Goal: Information Seeking & Learning: Learn about a topic

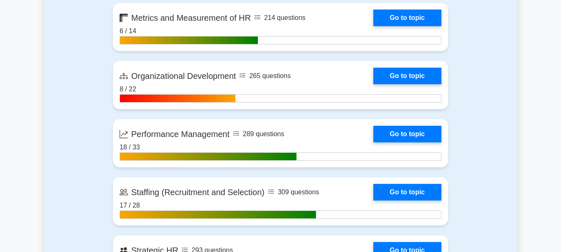
scroll to position [1062, 0]
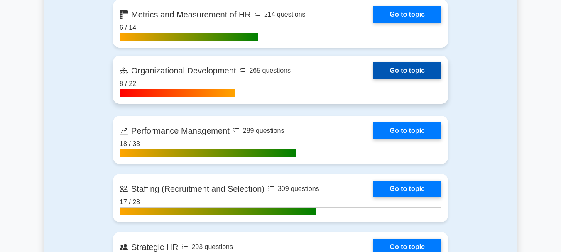
click at [427, 72] on link "Go to topic" at bounding box center [407, 70] width 68 height 17
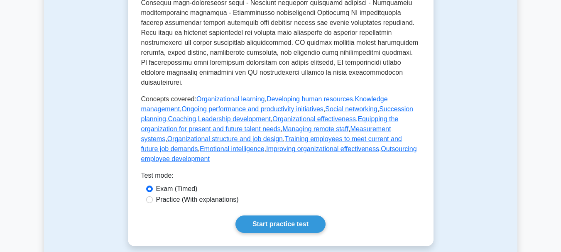
scroll to position [415, 0]
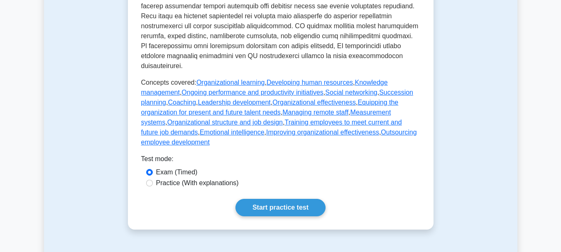
click at [297, 199] on link "Start practice test" at bounding box center [280, 207] width 90 height 17
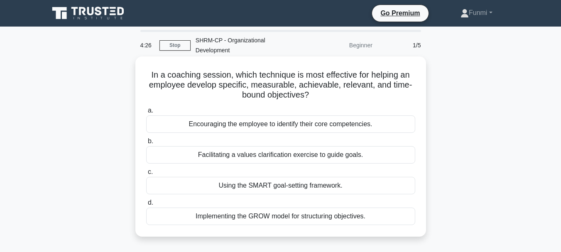
click at [301, 178] on div "Using the SMART goal-setting framework." at bounding box center [280, 185] width 269 height 17
click at [146, 175] on input "c. Using the SMART goal-setting framework." at bounding box center [146, 171] width 0 height 5
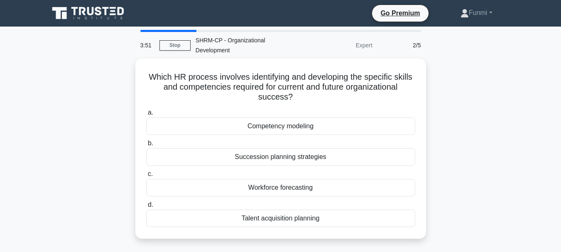
click at [301, 179] on div "Workforce forecasting" at bounding box center [280, 187] width 269 height 17
click at [146, 177] on input "c. Workforce forecasting" at bounding box center [146, 173] width 0 height 5
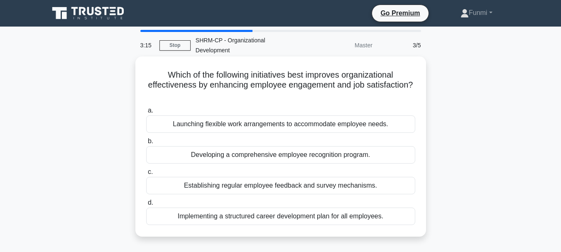
click at [300, 207] on div "Implementing a structured career development plan for all employees." at bounding box center [280, 215] width 269 height 17
click at [146, 205] on input "d. Implementing a structured career development plan for all employees." at bounding box center [146, 202] width 0 height 5
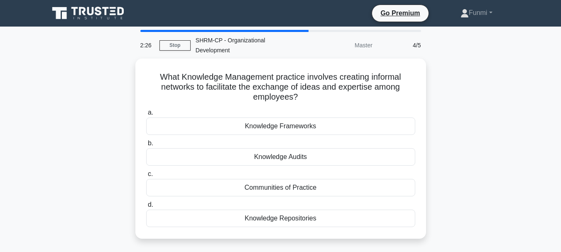
click at [300, 210] on div "Knowledge Repositories" at bounding box center [280, 218] width 269 height 17
click at [146, 207] on input "d. Knowledge Repositories" at bounding box center [146, 204] width 0 height 5
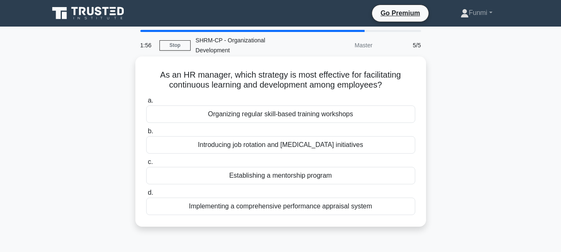
click at [341, 106] on div "Organizing regular skill-based training workshops" at bounding box center [280, 113] width 269 height 17
click at [146, 103] on input "a. Organizing regular skill-based training workshops" at bounding box center [146, 100] width 0 height 5
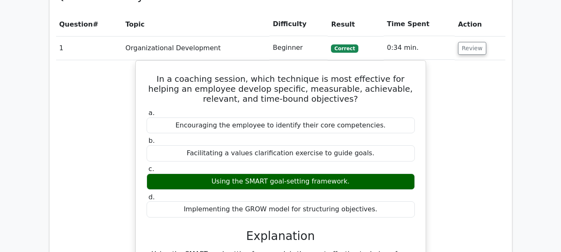
scroll to position [603, 0]
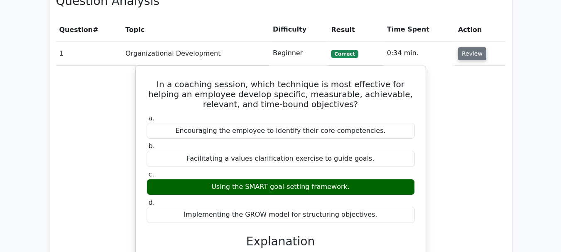
click at [466, 47] on button "Review" at bounding box center [472, 53] width 28 height 13
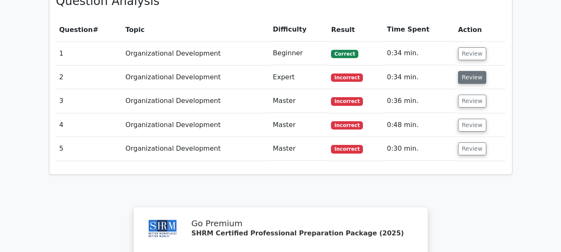
click at [470, 71] on button "Review" at bounding box center [472, 77] width 28 height 13
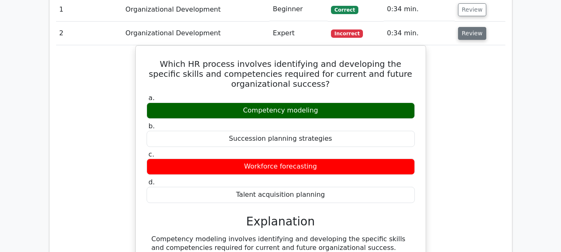
scroll to position [643, 0]
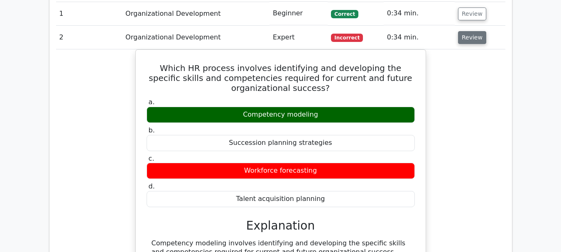
click at [474, 31] on button "Review" at bounding box center [472, 37] width 28 height 13
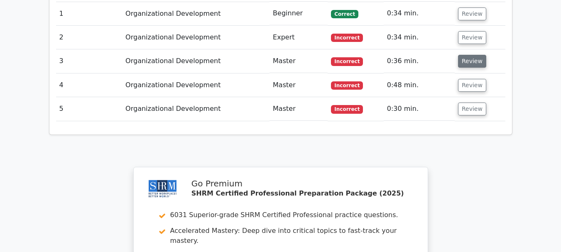
click at [470, 55] on button "Review" at bounding box center [472, 61] width 28 height 13
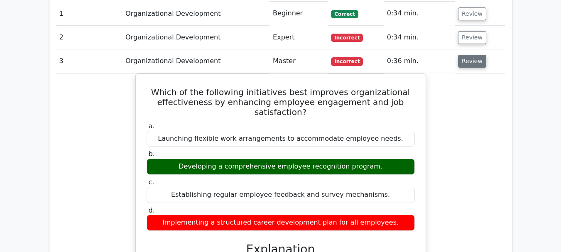
click at [465, 55] on button "Review" at bounding box center [472, 61] width 28 height 13
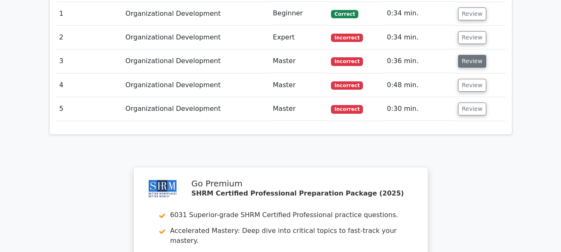
click at [474, 55] on button "Review" at bounding box center [472, 61] width 28 height 13
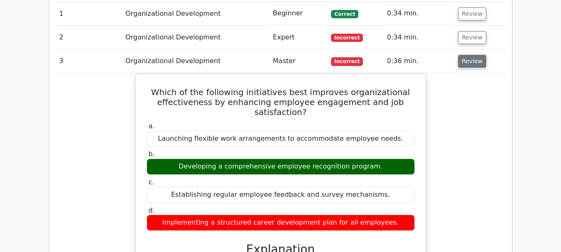
click at [474, 55] on button "Review" at bounding box center [472, 61] width 28 height 13
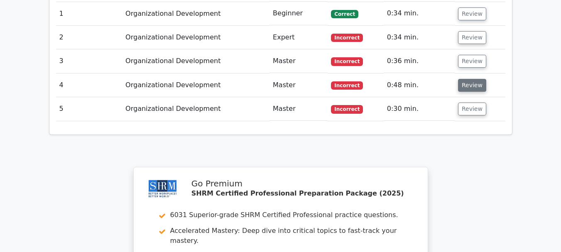
click at [467, 79] on button "Review" at bounding box center [472, 85] width 28 height 13
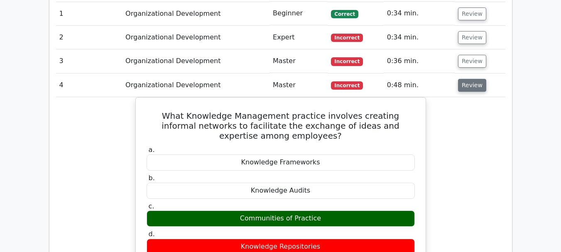
click at [467, 79] on button "Review" at bounding box center [472, 85] width 28 height 13
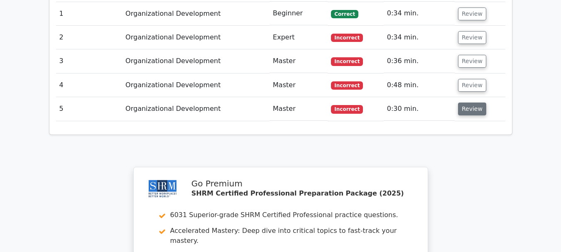
click at [468, 103] on button "Review" at bounding box center [472, 109] width 28 height 13
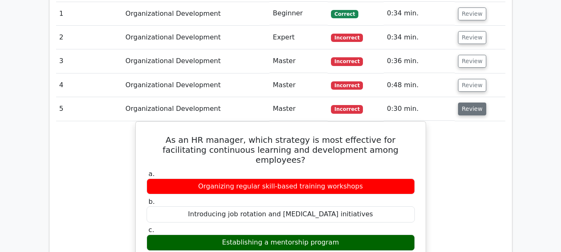
click at [468, 103] on button "Review" at bounding box center [472, 109] width 28 height 13
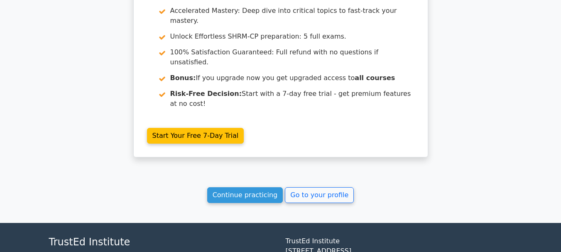
scroll to position [863, 0]
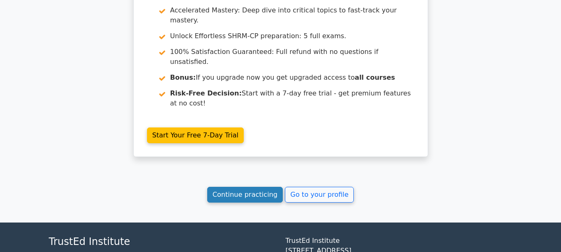
click at [251, 187] on link "Continue practicing" at bounding box center [245, 195] width 76 height 16
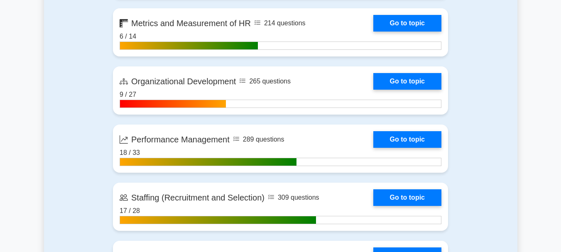
scroll to position [1050, 0]
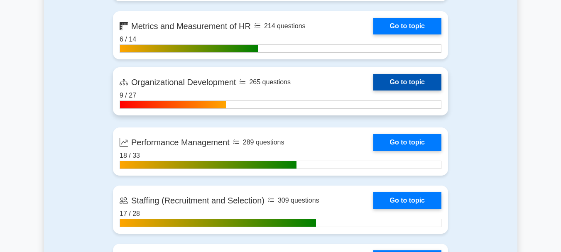
click at [410, 89] on link "Go to topic" at bounding box center [407, 82] width 68 height 17
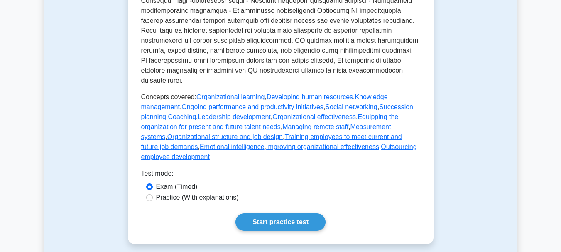
scroll to position [408, 0]
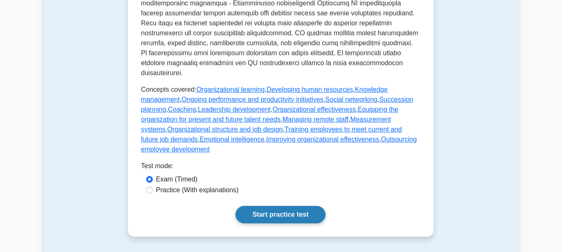
click at [291, 206] on link "Start practice test" at bounding box center [280, 214] width 90 height 17
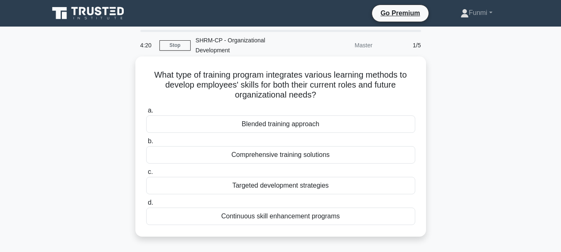
click at [329, 215] on div "Continuous skill enhancement programs" at bounding box center [280, 215] width 269 height 17
click at [146, 205] on input "d. Continuous skill enhancement programs" at bounding box center [146, 202] width 0 height 5
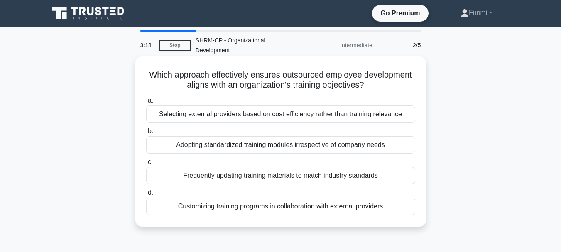
click at [374, 205] on div "Customizing training programs in collaboration with external providers" at bounding box center [280, 206] width 269 height 17
click at [146, 195] on input "d. Customizing training programs in collaboration with external providers" at bounding box center [146, 192] width 0 height 5
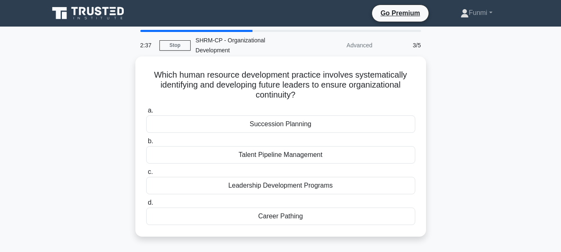
click at [325, 184] on div "Leadership Development Programs" at bounding box center [280, 185] width 269 height 17
click at [146, 175] on input "c. Leadership Development Programs" at bounding box center [146, 171] width 0 height 5
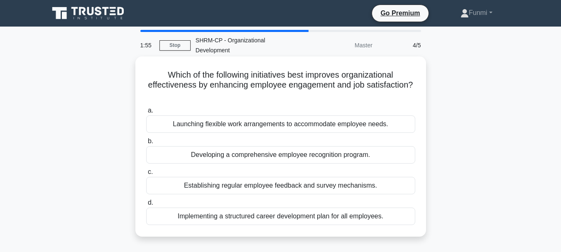
click at [369, 153] on div "Developing a comprehensive employee recognition program." at bounding box center [280, 154] width 269 height 17
click at [146, 144] on input "b. Developing a comprehensive employee recognition program." at bounding box center [146, 141] width 0 height 5
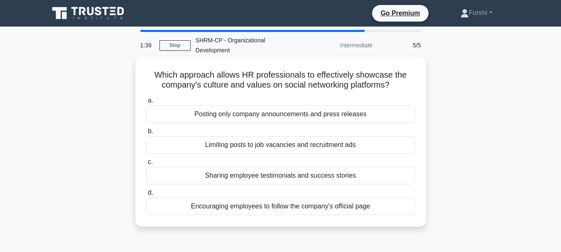
click at [359, 171] on div "Sharing employee testimonials and success stories" at bounding box center [280, 175] width 269 height 17
click at [146, 165] on input "c. Sharing employee testimonials and success stories" at bounding box center [146, 161] width 0 height 5
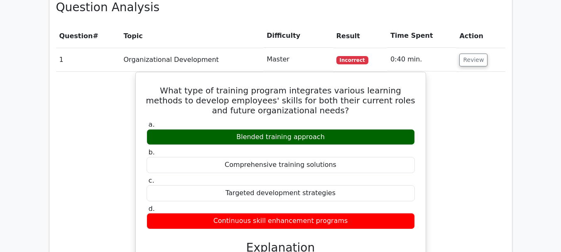
scroll to position [595, 0]
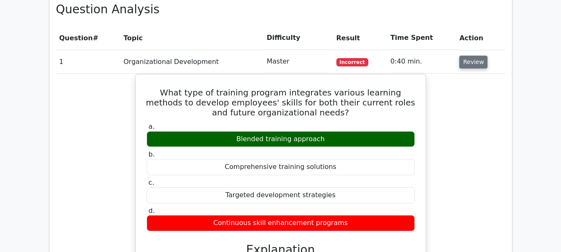
click at [471, 56] on button "Review" at bounding box center [473, 62] width 28 height 13
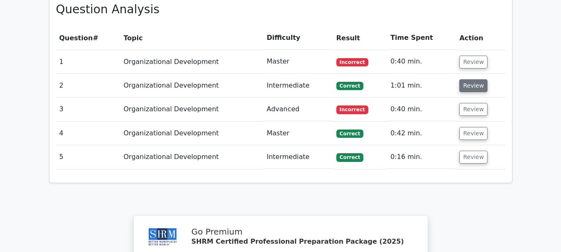
click at [475, 79] on button "Review" at bounding box center [473, 85] width 28 height 13
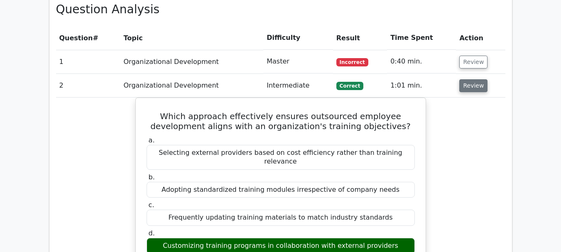
click at [475, 79] on button "Review" at bounding box center [473, 85] width 28 height 13
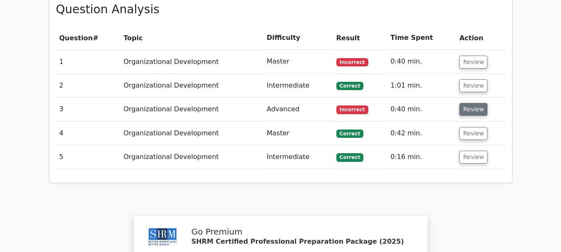
click at [478, 103] on button "Review" at bounding box center [473, 109] width 28 height 13
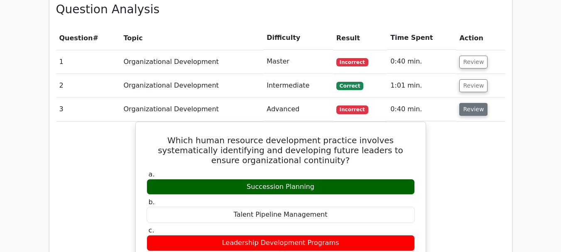
click at [473, 103] on button "Review" at bounding box center [473, 109] width 28 height 13
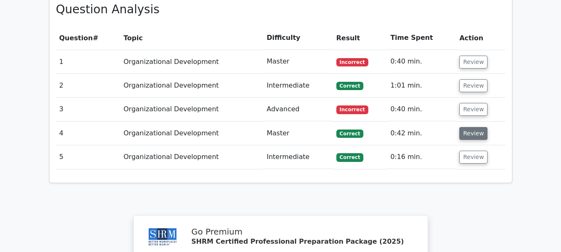
click at [478, 127] on button "Review" at bounding box center [473, 133] width 28 height 13
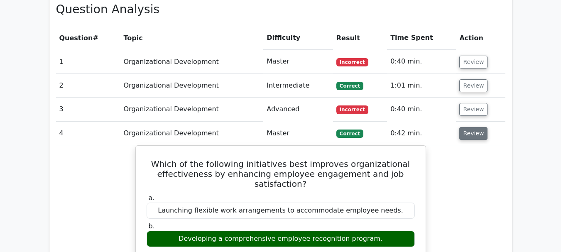
click at [474, 127] on button "Review" at bounding box center [473, 133] width 28 height 13
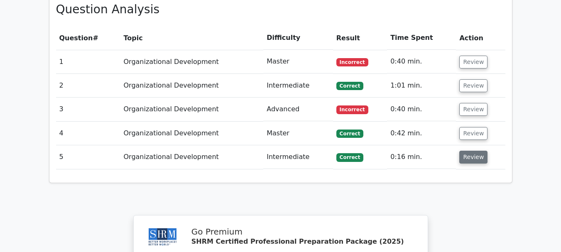
click at [478, 151] on button "Review" at bounding box center [473, 157] width 28 height 13
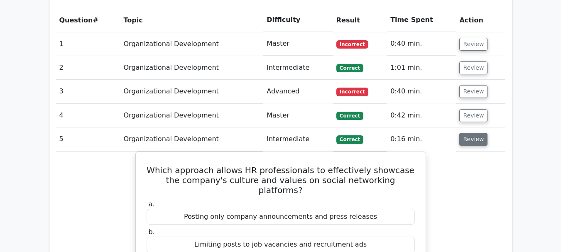
scroll to position [614, 0]
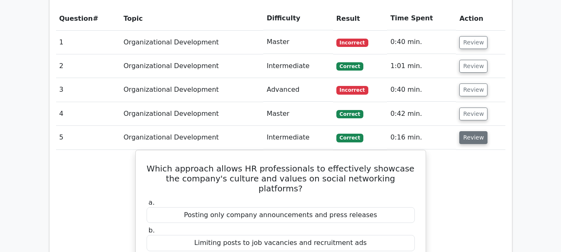
click at [478, 131] on button "Review" at bounding box center [473, 137] width 28 height 13
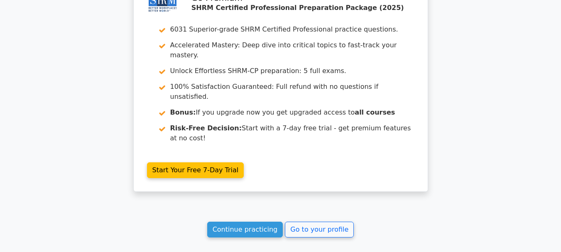
scroll to position [834, 0]
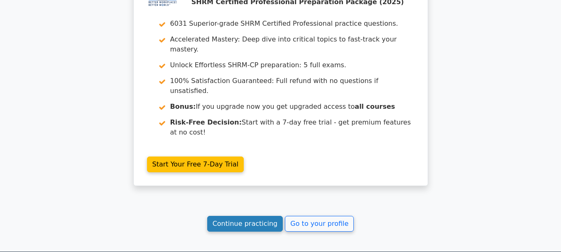
click at [252, 216] on link "Continue practicing" at bounding box center [245, 224] width 76 height 16
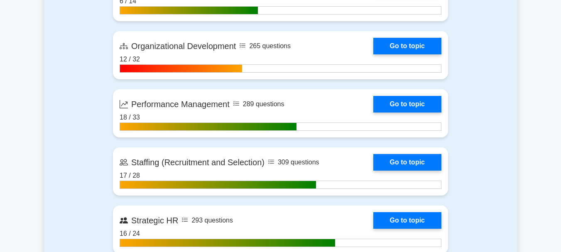
scroll to position [1089, 0]
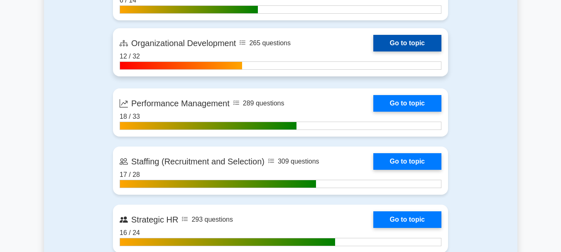
click at [411, 49] on link "Go to topic" at bounding box center [407, 43] width 68 height 17
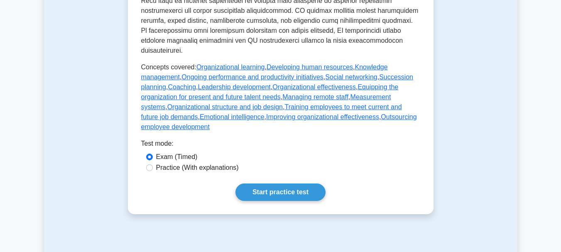
scroll to position [430, 0]
click at [284, 183] on link "Start practice test" at bounding box center [280, 191] width 90 height 17
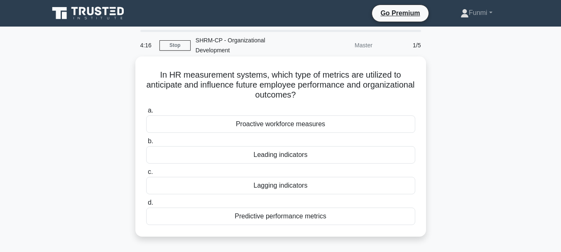
click at [307, 151] on div "Leading indicators" at bounding box center [280, 154] width 269 height 17
click at [146, 144] on input "b. Leading indicators" at bounding box center [146, 141] width 0 height 5
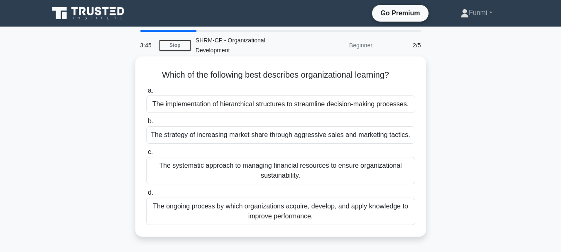
click at [352, 170] on div "The systematic approach to managing financial resources to ensure organizationa…" at bounding box center [280, 170] width 269 height 27
click at [146, 155] on input "c. The systematic approach to managing financial resources to ensure organizati…" at bounding box center [146, 151] width 0 height 5
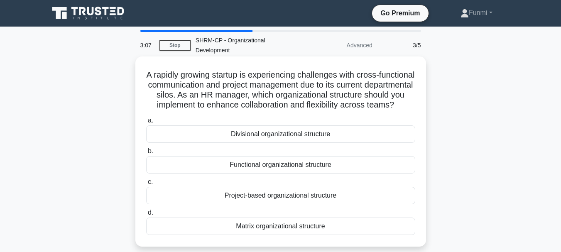
click at [312, 231] on div "Matrix organizational structure" at bounding box center [280, 225] width 269 height 17
click at [146, 215] on input "d. Matrix organizational structure" at bounding box center [146, 212] width 0 height 5
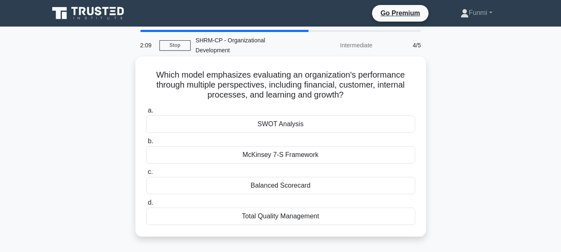
click at [299, 121] on div "SWOT Analysis" at bounding box center [280, 123] width 269 height 17
click at [146, 113] on input "a. SWOT Analysis" at bounding box center [146, 110] width 0 height 5
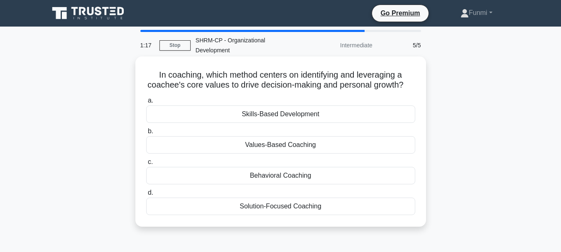
click at [327, 149] on div "Values-Based Coaching" at bounding box center [280, 144] width 269 height 17
click at [146, 134] on input "b. Values-Based Coaching" at bounding box center [146, 131] width 0 height 5
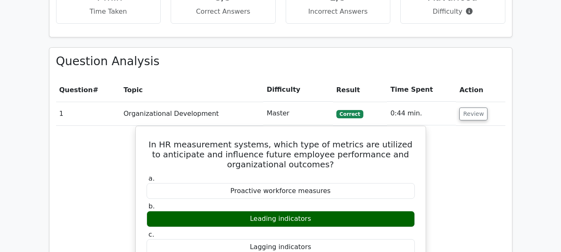
scroll to position [545, 0]
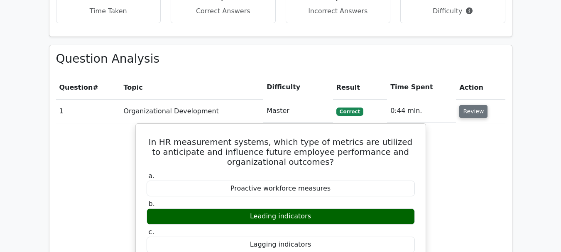
click at [474, 105] on button "Review" at bounding box center [473, 111] width 28 height 13
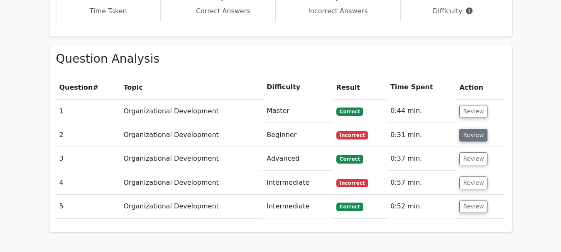
click at [479, 129] on button "Review" at bounding box center [473, 135] width 28 height 13
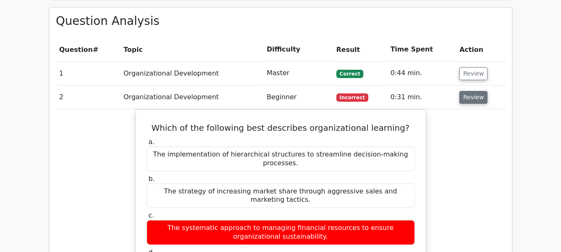
scroll to position [583, 0]
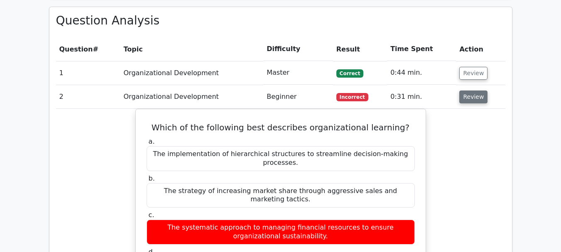
click at [477, 90] on button "Review" at bounding box center [473, 96] width 28 height 13
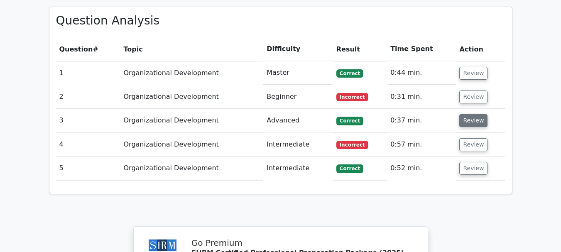
click at [479, 114] on button "Review" at bounding box center [473, 120] width 28 height 13
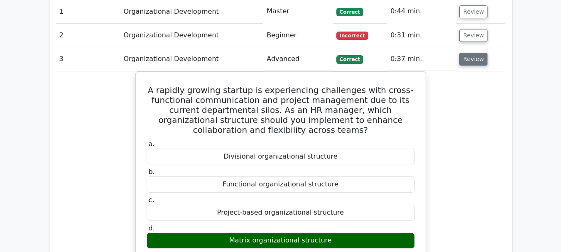
scroll to position [643, 0]
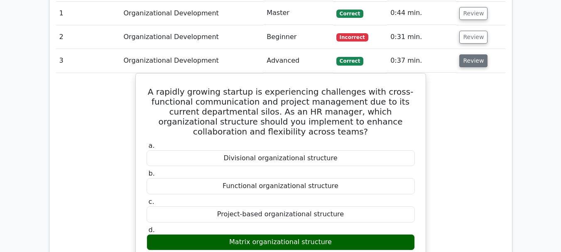
click at [474, 54] on button "Review" at bounding box center [473, 60] width 28 height 13
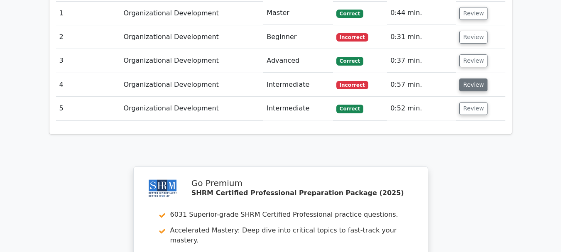
click at [478, 78] on button "Review" at bounding box center [473, 84] width 28 height 13
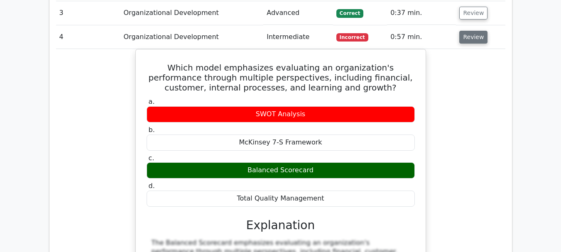
scroll to position [685, 0]
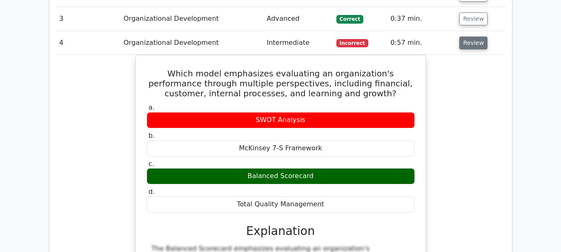
click at [472, 37] on button "Review" at bounding box center [473, 43] width 28 height 13
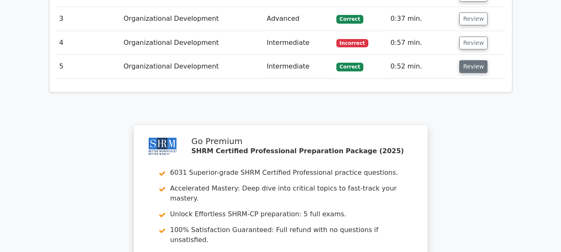
click at [476, 60] on button "Review" at bounding box center [473, 66] width 28 height 13
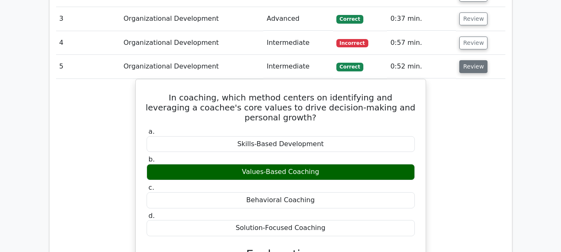
click at [474, 60] on button "Review" at bounding box center [473, 66] width 28 height 13
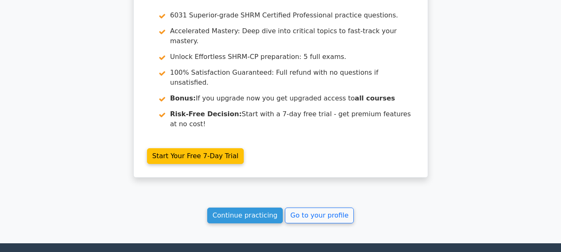
scroll to position [872, 0]
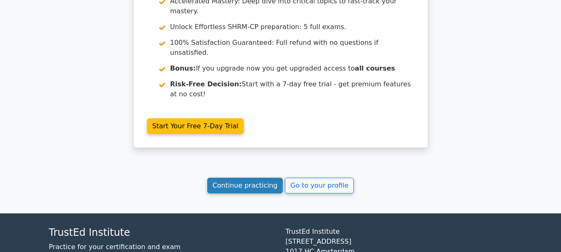
click at [254, 178] on link "Continue practicing" at bounding box center [245, 186] width 76 height 16
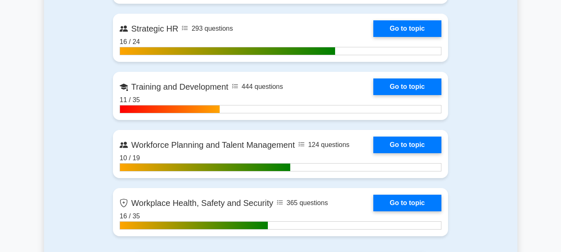
scroll to position [1285, 0]
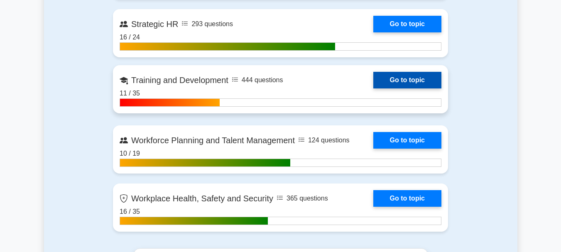
click at [413, 85] on link "Go to topic" at bounding box center [407, 80] width 68 height 17
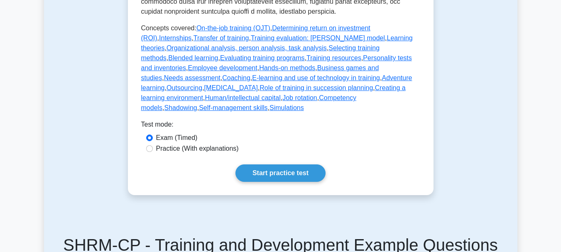
scroll to position [476, 0]
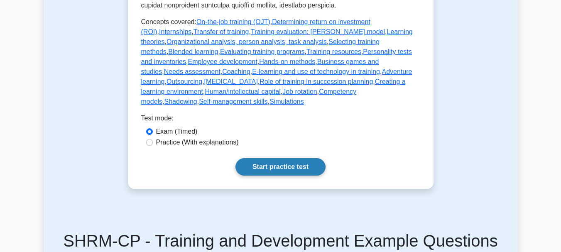
click at [271, 158] on link "Start practice test" at bounding box center [280, 166] width 90 height 17
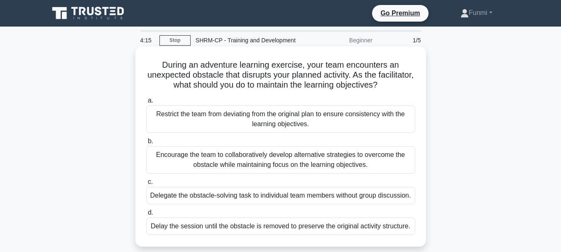
drag, startPoint x: 0, startPoint y: 0, endPoint x: 382, endPoint y: 162, distance: 415.2
click at [382, 162] on div "During an adventure learning exercise, your team encounters an unexpected obsta…" at bounding box center [280, 154] width 473 height 210
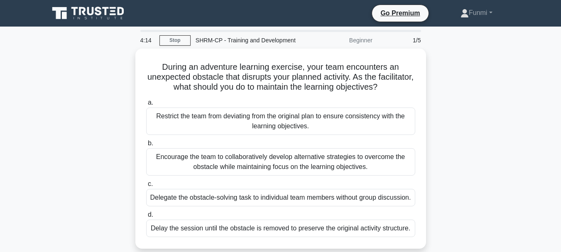
click at [453, 147] on div "During an adventure learning exercise, your team encounters an unexpected obsta…" at bounding box center [280, 154] width 473 height 210
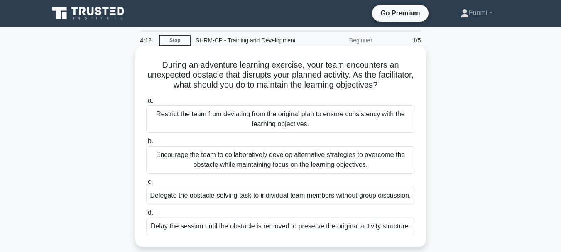
click at [403, 160] on div "Encourage the team to collaboratively develop alternative strategies to overcom…" at bounding box center [280, 159] width 269 height 27
click at [146, 144] on input "b. Encourage the team to collaboratively develop alternative strategies to over…" at bounding box center [146, 141] width 0 height 5
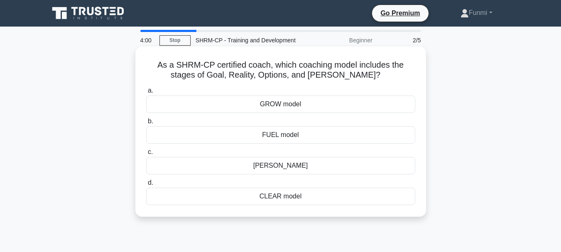
click at [377, 105] on div "GROW model" at bounding box center [280, 103] width 269 height 17
click at [146, 93] on input "a. GROW model" at bounding box center [146, 90] width 0 height 5
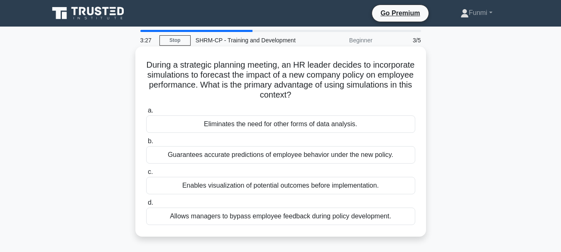
click at [350, 182] on div "Enables visualization of potential outcomes before implementation." at bounding box center [280, 185] width 269 height 17
click at [146, 175] on input "c. Enables visualization of potential outcomes before implementation." at bounding box center [146, 171] width 0 height 5
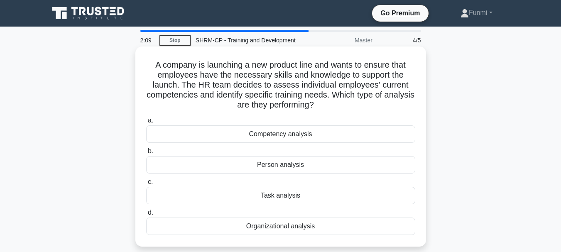
click at [328, 132] on div "Competency analysis" at bounding box center [280, 133] width 269 height 17
click at [146, 123] on input "a. Competency analysis" at bounding box center [146, 120] width 0 height 5
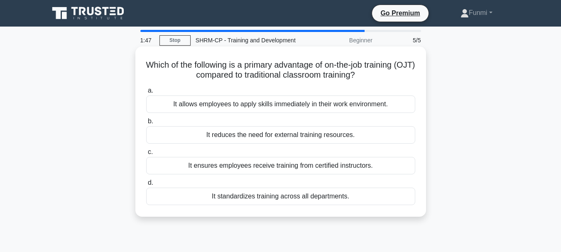
click at [339, 107] on div "It allows employees to apply skills immediately in their work environment." at bounding box center [280, 103] width 269 height 17
click at [146, 93] on input "a. It allows employees to apply skills immediately in their work environment." at bounding box center [146, 90] width 0 height 5
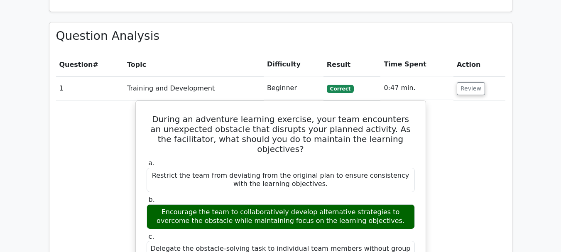
scroll to position [571, 0]
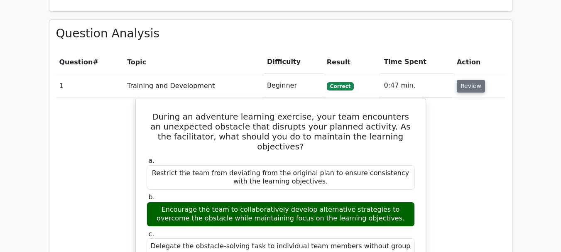
click at [473, 80] on button "Review" at bounding box center [470, 86] width 28 height 13
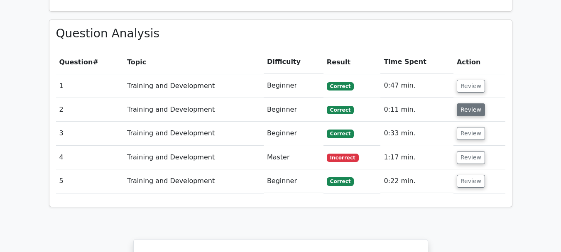
click at [469, 103] on button "Review" at bounding box center [470, 109] width 28 height 13
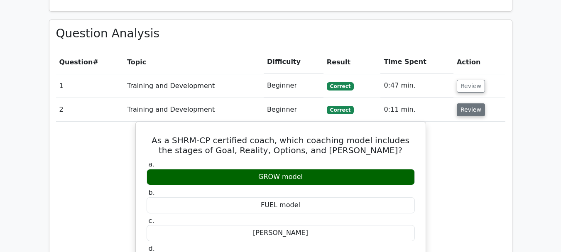
click at [479, 103] on button "Review" at bounding box center [470, 109] width 28 height 13
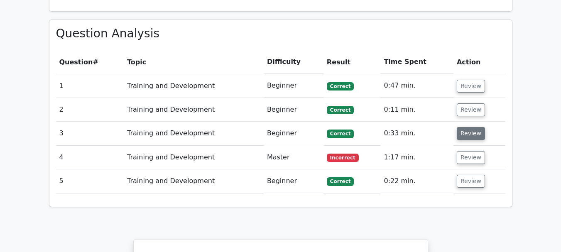
click at [472, 127] on button "Review" at bounding box center [470, 133] width 28 height 13
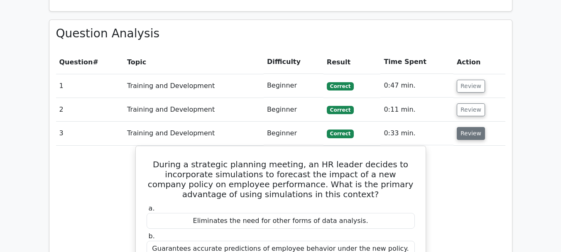
click at [467, 127] on button "Review" at bounding box center [470, 133] width 28 height 13
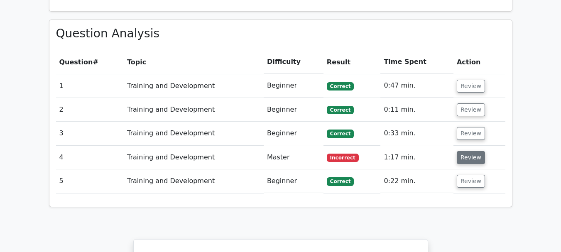
click at [465, 151] on button "Review" at bounding box center [470, 157] width 28 height 13
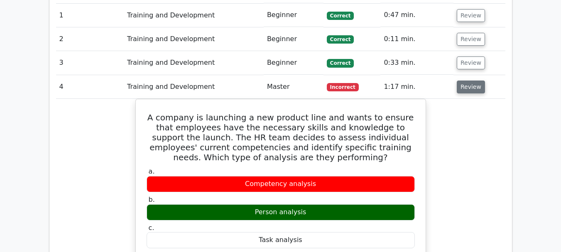
scroll to position [638, 0]
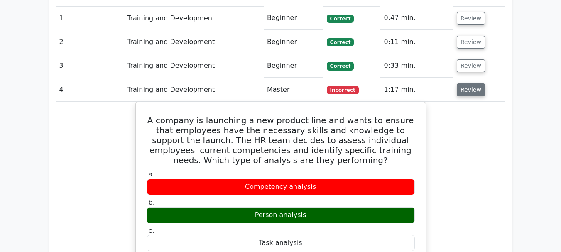
click at [474, 83] on button "Review" at bounding box center [470, 89] width 28 height 13
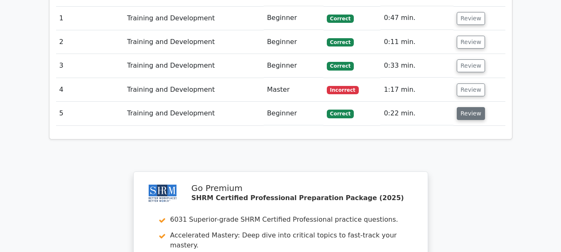
click at [466, 107] on button "Review" at bounding box center [470, 113] width 28 height 13
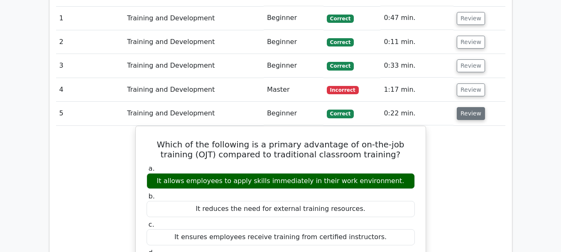
click at [472, 107] on button "Review" at bounding box center [470, 113] width 28 height 13
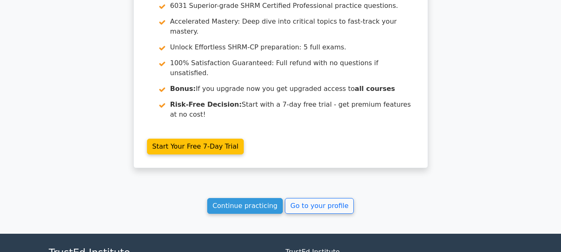
scroll to position [872, 0]
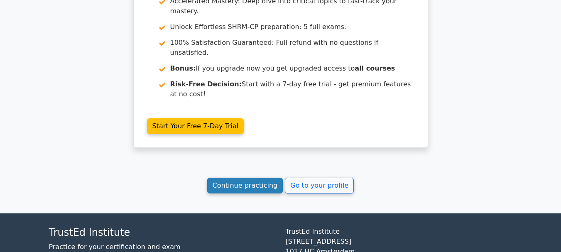
click at [251, 178] on link "Continue practicing" at bounding box center [245, 186] width 76 height 16
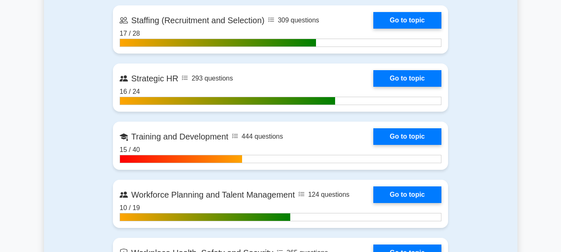
scroll to position [1235, 0]
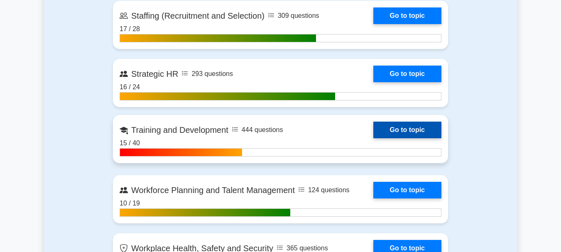
click at [423, 132] on link "Go to topic" at bounding box center [407, 130] width 68 height 17
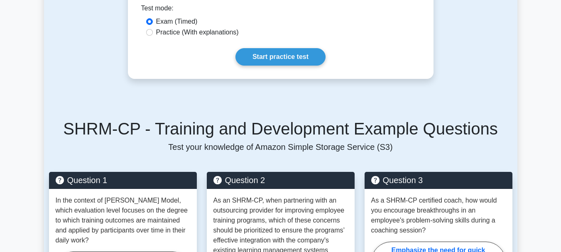
scroll to position [589, 0]
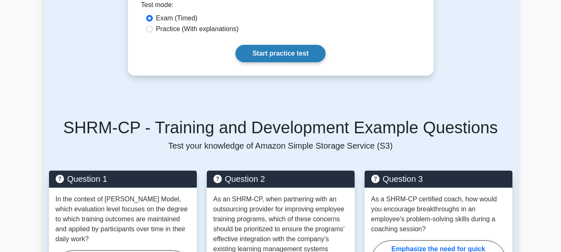
click at [298, 48] on link "Start practice test" at bounding box center [280, 53] width 90 height 17
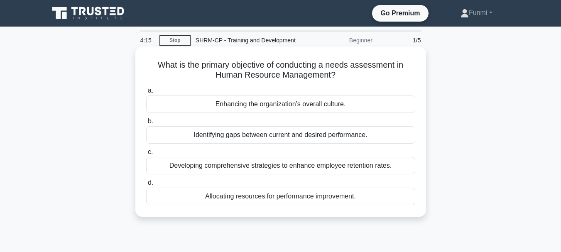
click at [361, 139] on div "Identifying gaps between current and desired performance." at bounding box center [280, 134] width 269 height 17
click at [146, 124] on input "b. Identifying gaps between current and desired performance." at bounding box center [146, 121] width 0 height 5
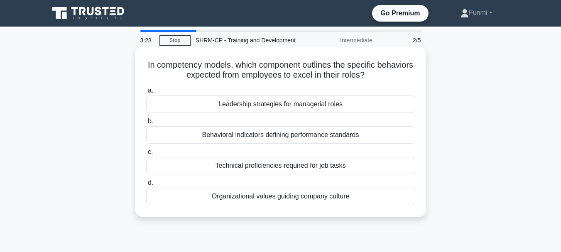
click at [357, 137] on div "Behavioral indicators defining performance standards" at bounding box center [280, 134] width 269 height 17
click at [146, 124] on input "b. Behavioral indicators defining performance standards" at bounding box center [146, 121] width 0 height 5
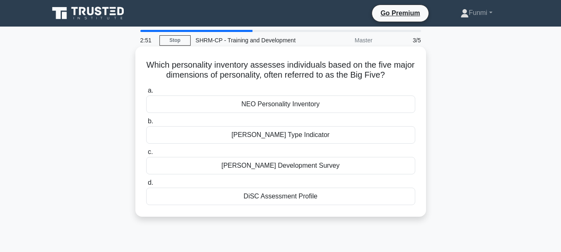
click at [357, 137] on div "[PERSON_NAME] Type Indicator" at bounding box center [280, 134] width 269 height 17
click at [146, 124] on input "b. Myers-Briggs Type Indicator" at bounding box center [146, 121] width 0 height 5
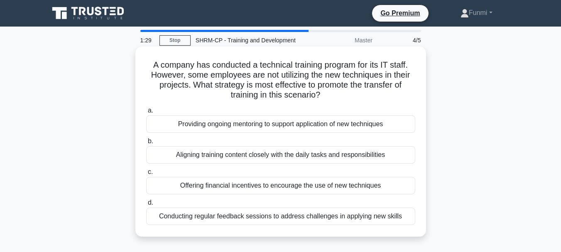
click at [377, 161] on div "Aligning training content closely with the daily tasks and responsibilities" at bounding box center [280, 154] width 269 height 17
click at [146, 144] on input "b. Aligning training content closely with the daily tasks and responsibilities" at bounding box center [146, 141] width 0 height 5
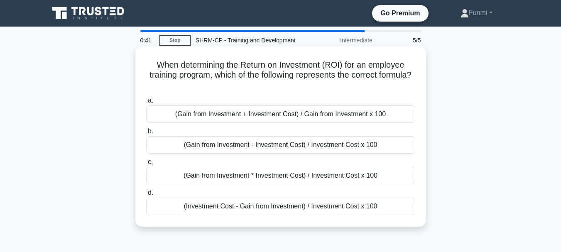
click at [384, 149] on div "(Gain from Investment - Investment Cost) / Investment Cost x 100" at bounding box center [280, 144] width 269 height 17
click at [146, 134] on input "b. (Gain from Investment - Investment Cost) / Investment Cost x 100" at bounding box center [146, 131] width 0 height 5
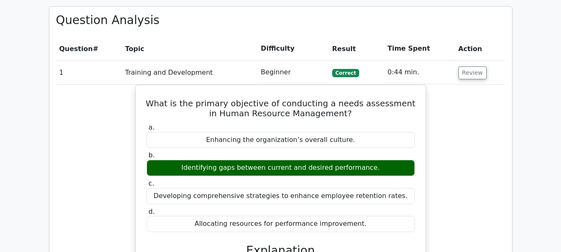
scroll to position [589, 0]
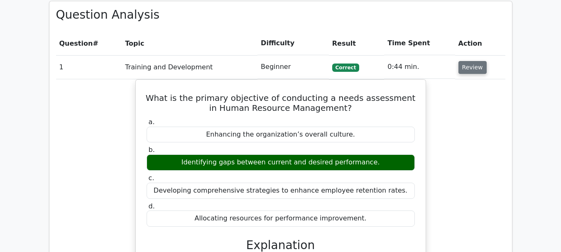
click at [472, 61] on button "Review" at bounding box center [472, 67] width 28 height 13
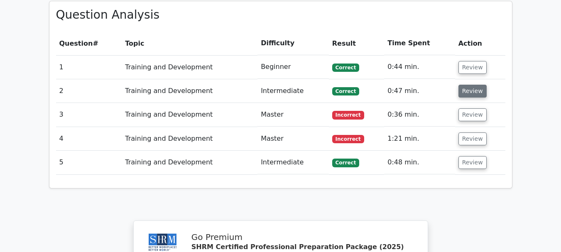
click at [469, 85] on button "Review" at bounding box center [472, 91] width 28 height 13
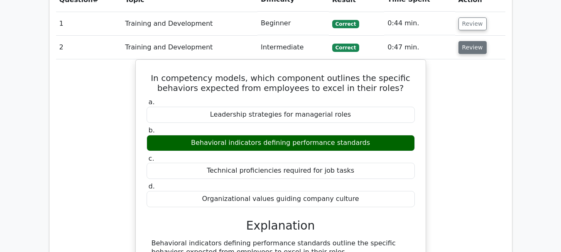
scroll to position [632, 0]
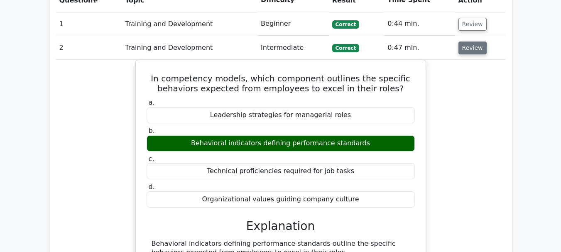
click at [474, 41] on button "Review" at bounding box center [472, 47] width 28 height 13
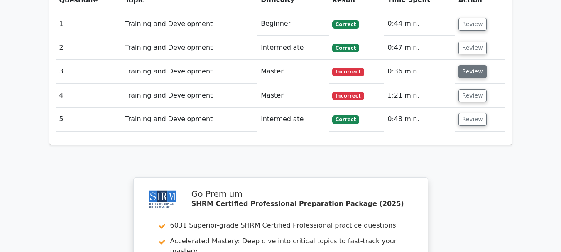
click at [475, 65] on button "Review" at bounding box center [472, 71] width 28 height 13
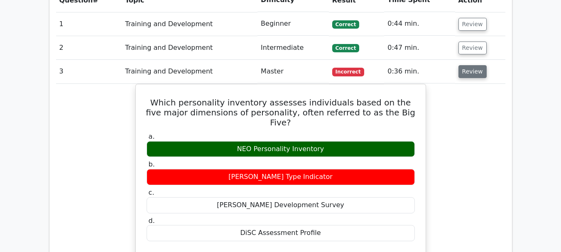
click at [465, 65] on button "Review" at bounding box center [472, 71] width 28 height 13
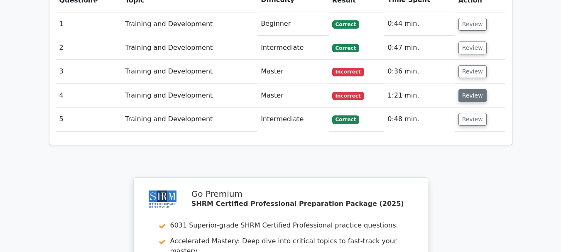
click at [477, 89] on button "Review" at bounding box center [472, 95] width 28 height 13
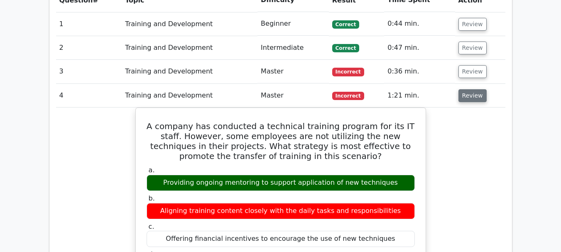
click at [473, 89] on button "Review" at bounding box center [472, 95] width 28 height 13
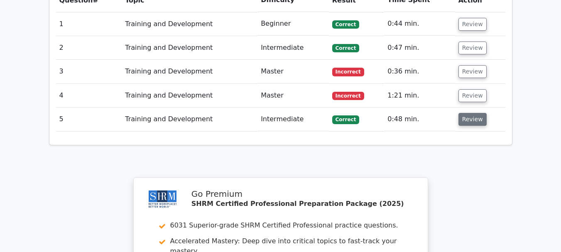
click at [474, 113] on button "Review" at bounding box center [472, 119] width 28 height 13
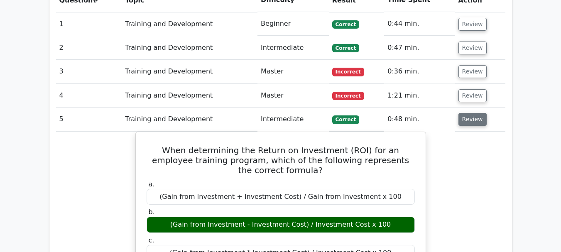
click at [473, 113] on button "Review" at bounding box center [472, 119] width 28 height 13
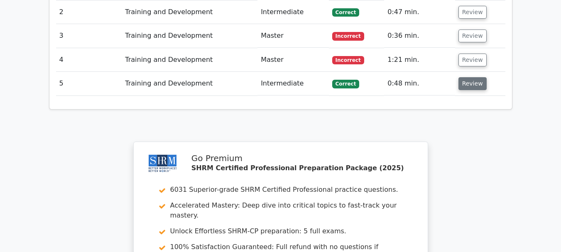
scroll to position [872, 0]
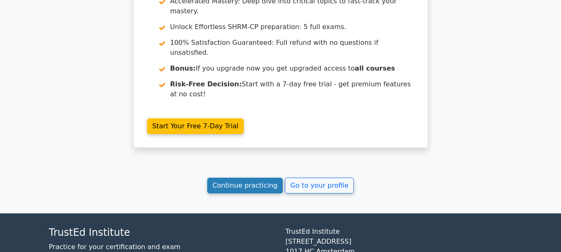
click at [250, 178] on link "Continue practicing" at bounding box center [245, 186] width 76 height 16
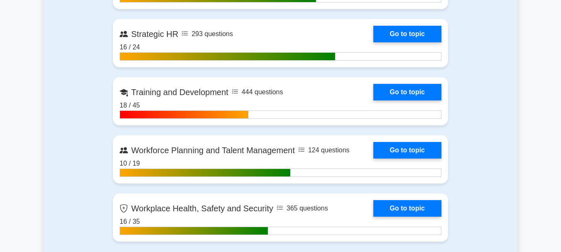
scroll to position [1275, 0]
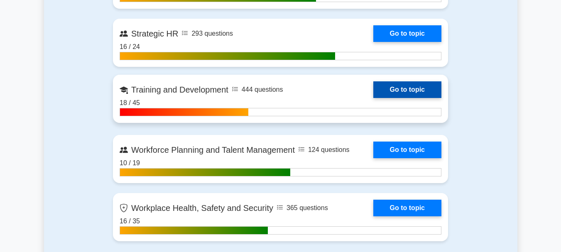
click at [413, 93] on link "Go to topic" at bounding box center [407, 89] width 68 height 17
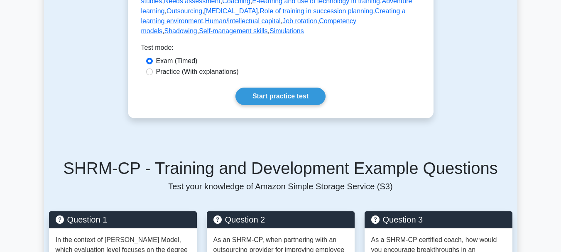
scroll to position [545, 0]
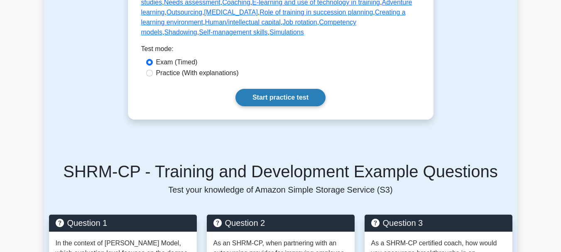
click at [288, 89] on link "Start practice test" at bounding box center [280, 97] width 90 height 17
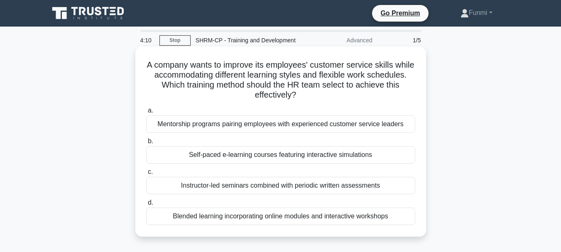
click at [396, 127] on div "Mentorship programs pairing employees with experienced customer service leaders" at bounding box center [280, 123] width 269 height 17
click at [146, 113] on input "a. Mentorship programs pairing employees with experienced customer service lead…" at bounding box center [146, 110] width 0 height 5
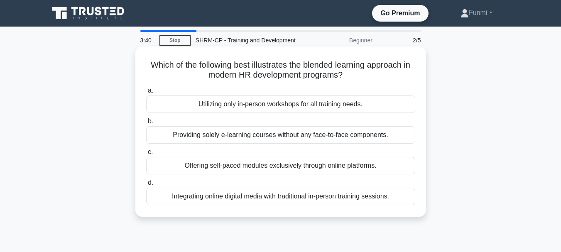
click at [386, 198] on div "Integrating online digital media with traditional in-person training sessions." at bounding box center [280, 196] width 269 height 17
click at [146, 186] on input "d. Integrating online digital media with traditional in-person training session…" at bounding box center [146, 182] width 0 height 5
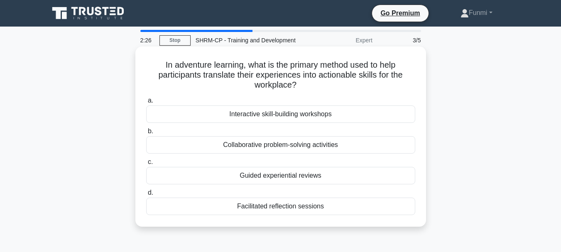
click at [388, 179] on div "Guided experiential reviews" at bounding box center [280, 175] width 269 height 17
click at [146, 165] on input "c. Guided experiential reviews" at bounding box center [146, 161] width 0 height 5
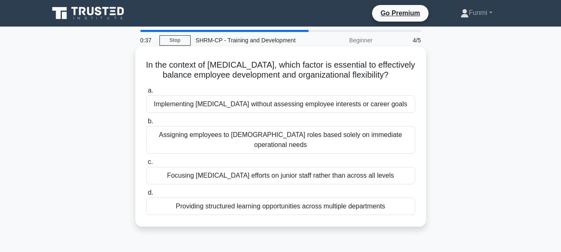
click at [396, 138] on div "Assigning employees to [DEMOGRAPHIC_DATA] roles based solely on immediate opera…" at bounding box center [280, 139] width 269 height 27
click at [146, 124] on input "b. Assigning employees to temporary roles based solely on immediate operational…" at bounding box center [146, 121] width 0 height 5
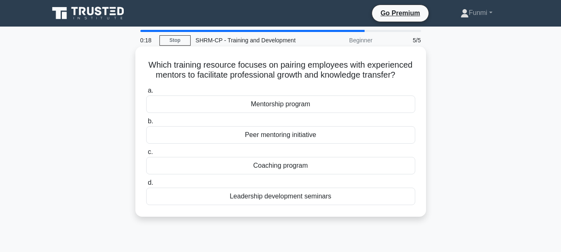
click at [312, 109] on div "Mentorship program" at bounding box center [280, 103] width 269 height 17
click at [146, 93] on input "a. Mentorship program" at bounding box center [146, 90] width 0 height 5
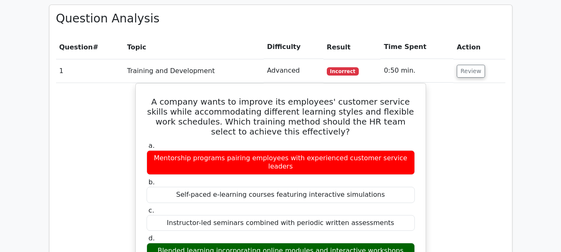
scroll to position [588, 0]
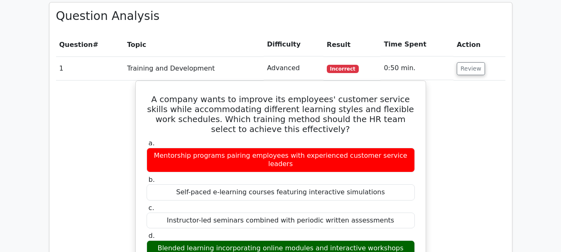
click at [491, 81] on div "A company wants to improve its employees' customer service skills while accommo…" at bounding box center [280, 233] width 449 height 304
click at [469, 62] on button "Review" at bounding box center [470, 68] width 28 height 13
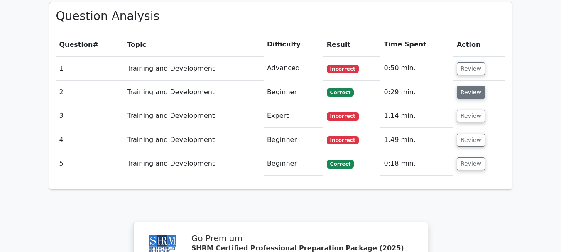
click at [472, 86] on button "Review" at bounding box center [470, 92] width 28 height 13
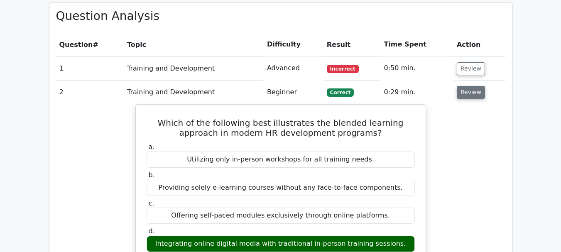
click at [466, 86] on button "Review" at bounding box center [470, 92] width 28 height 13
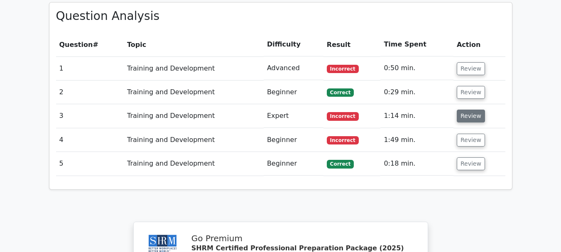
click at [477, 110] on button "Review" at bounding box center [470, 116] width 28 height 13
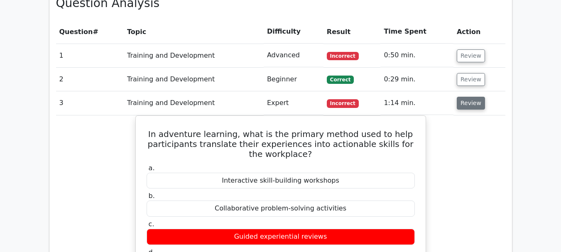
scroll to position [602, 0]
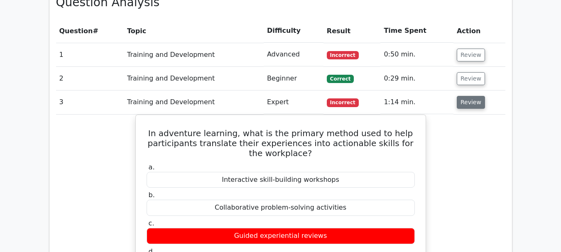
click at [477, 96] on button "Review" at bounding box center [470, 102] width 28 height 13
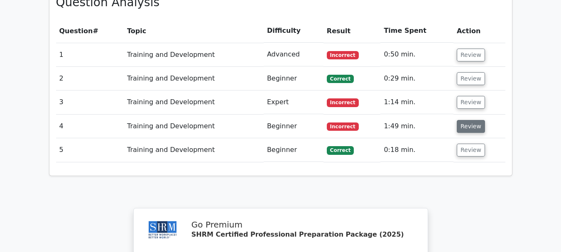
click at [469, 120] on button "Review" at bounding box center [470, 126] width 28 height 13
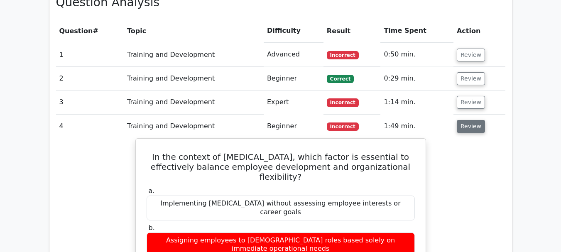
click at [470, 120] on button "Review" at bounding box center [470, 126] width 28 height 13
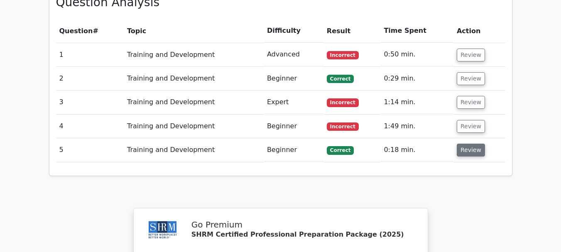
click at [467, 144] on button "Review" at bounding box center [470, 150] width 28 height 13
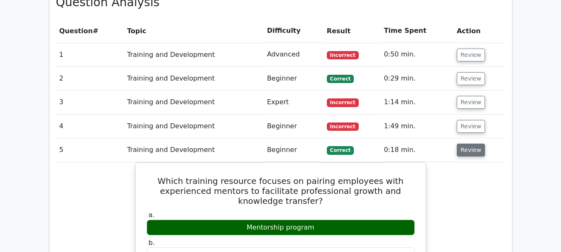
click at [466, 144] on button "Review" at bounding box center [470, 150] width 28 height 13
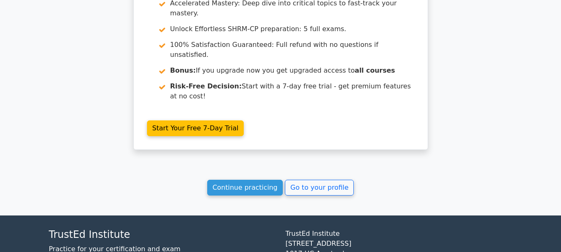
scroll to position [872, 0]
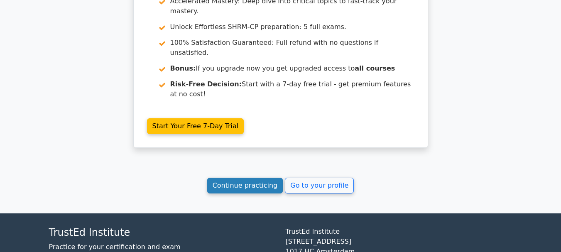
click at [237, 178] on link "Continue practicing" at bounding box center [245, 186] width 76 height 16
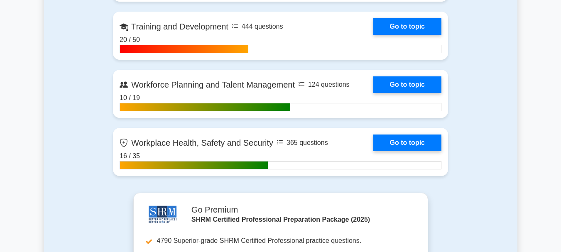
scroll to position [1339, 0]
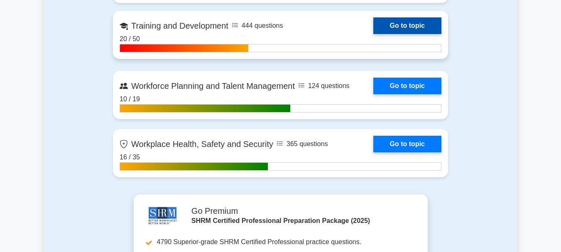
click at [408, 25] on link "Go to topic" at bounding box center [407, 25] width 68 height 17
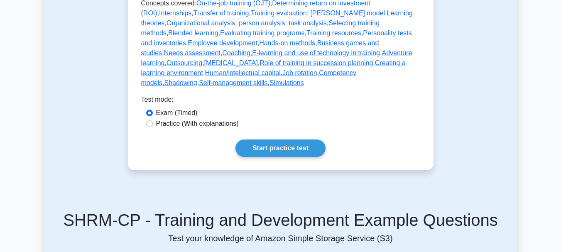
scroll to position [513, 0]
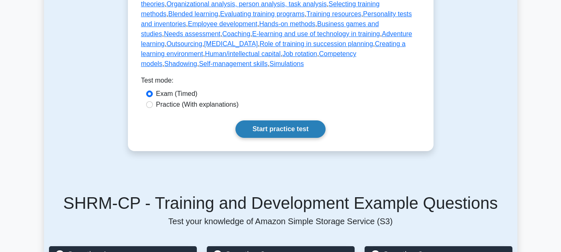
click at [301, 120] on link "Start practice test" at bounding box center [280, 128] width 90 height 17
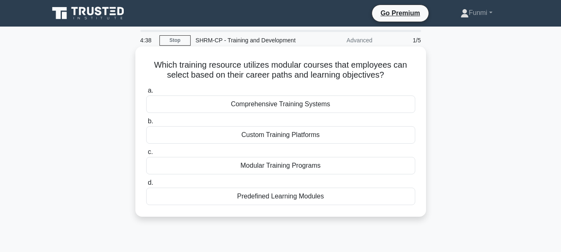
click at [328, 174] on div "Modular Training Programs" at bounding box center [280, 165] width 269 height 17
click at [146, 155] on input "c. Modular Training Programs" at bounding box center [146, 151] width 0 height 5
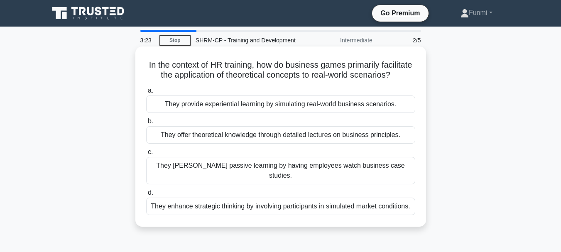
click at [398, 113] on div "They provide experiential learning by simulating real-world business scenarios." at bounding box center [280, 103] width 269 height 17
click at [146, 93] on input "a. They provide experiential learning by simulating real-world business scenari…" at bounding box center [146, 90] width 0 height 5
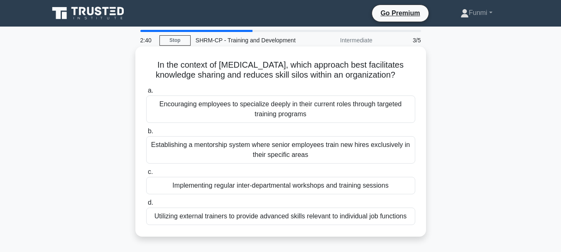
click at [403, 194] on div "Implementing regular inter-departmental workshops and training sessions" at bounding box center [280, 185] width 269 height 17
click at [146, 175] on input "c. Implementing regular inter-departmental workshops and training sessions" at bounding box center [146, 171] width 0 height 5
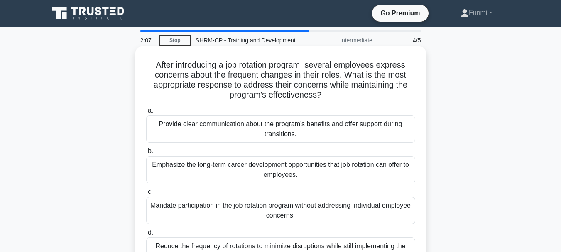
click at [331, 128] on div "Provide clear communication about the program's benefits and offer support duri…" at bounding box center [280, 128] width 269 height 27
click at [146, 113] on input "a. Provide clear communication about the program's benefits and offer support d…" at bounding box center [146, 110] width 0 height 5
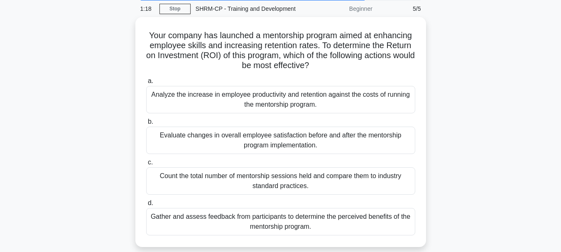
scroll to position [32, 0]
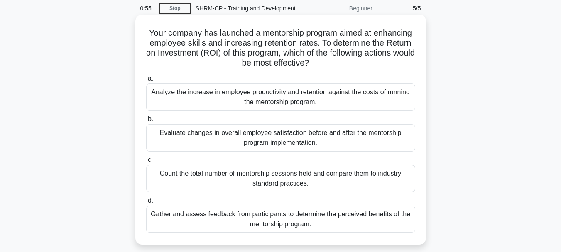
click at [391, 102] on div "Analyze the increase in employee productivity and retention against the costs o…" at bounding box center [280, 96] width 269 height 27
click at [146, 81] on input "a. Analyze the increase in employee productivity and retention against the cost…" at bounding box center [146, 78] width 0 height 5
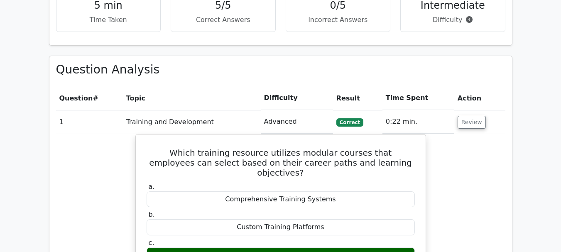
scroll to position [538, 0]
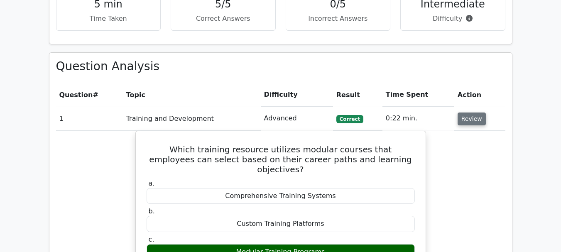
click at [474, 112] on button "Review" at bounding box center [471, 118] width 28 height 13
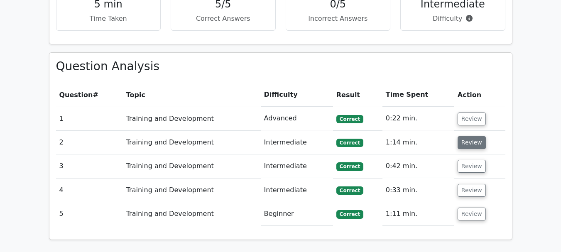
click at [471, 136] on button "Review" at bounding box center [471, 142] width 28 height 13
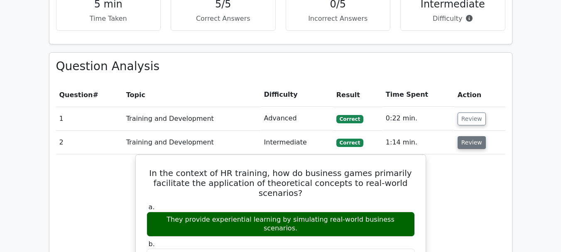
click at [471, 136] on button "Review" at bounding box center [471, 142] width 28 height 13
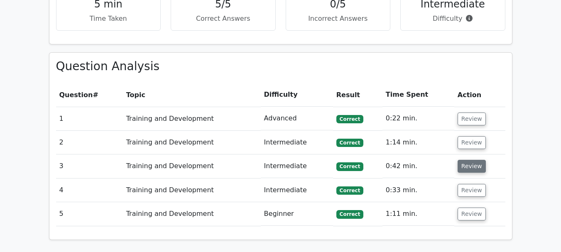
click at [473, 160] on button "Review" at bounding box center [471, 166] width 28 height 13
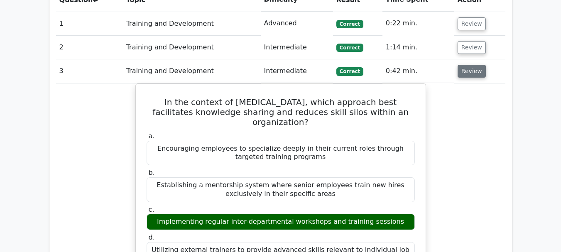
scroll to position [635, 0]
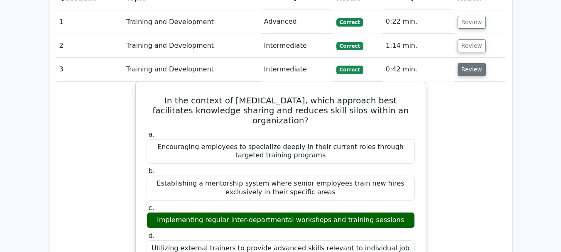
click at [480, 63] on button "Review" at bounding box center [471, 69] width 28 height 13
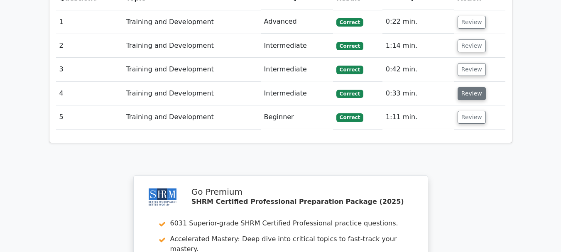
click at [473, 87] on button "Review" at bounding box center [471, 93] width 28 height 13
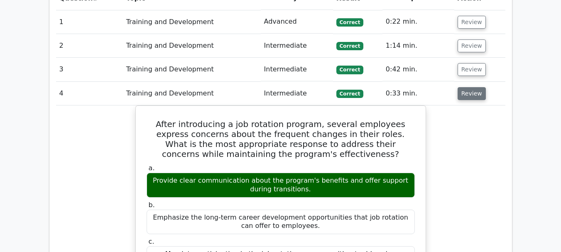
click at [469, 87] on button "Review" at bounding box center [471, 93] width 28 height 13
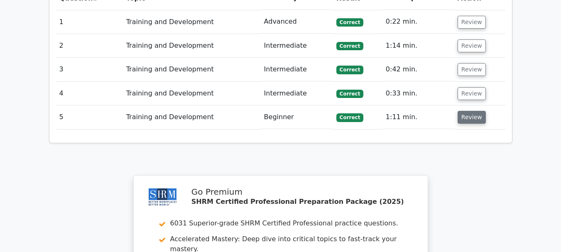
click at [474, 111] on button "Review" at bounding box center [471, 117] width 28 height 13
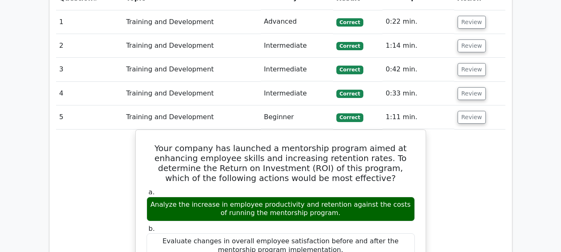
click at [487, 105] on td "Review" at bounding box center [479, 117] width 51 height 24
click at [469, 111] on button "Review" at bounding box center [471, 117] width 28 height 13
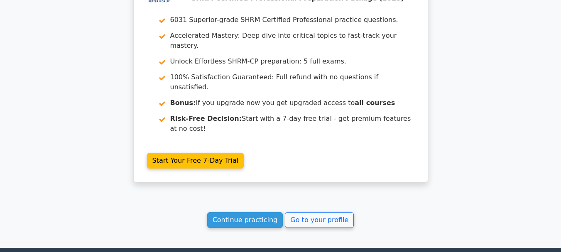
scroll to position [872, 0]
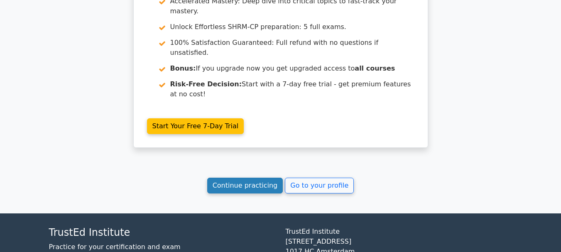
click at [256, 178] on link "Continue practicing" at bounding box center [245, 186] width 76 height 16
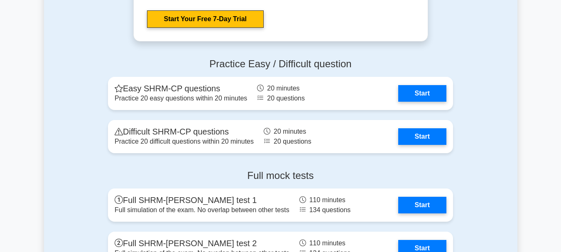
scroll to position [1675, 0]
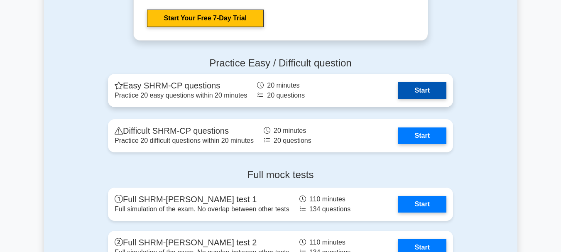
click at [429, 95] on link "Start" at bounding box center [422, 90] width 48 height 17
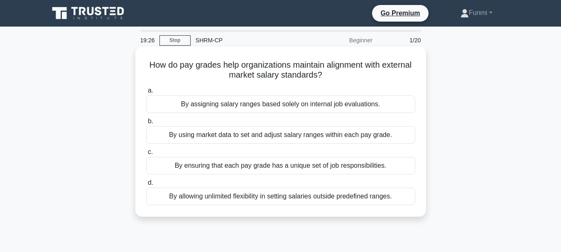
click at [389, 141] on div "By using market data to set and adjust salary ranges within each pay grade." at bounding box center [280, 134] width 269 height 17
click at [146, 124] on input "b. By using market data to set and adjust salary ranges within each pay grade." at bounding box center [146, 121] width 0 height 5
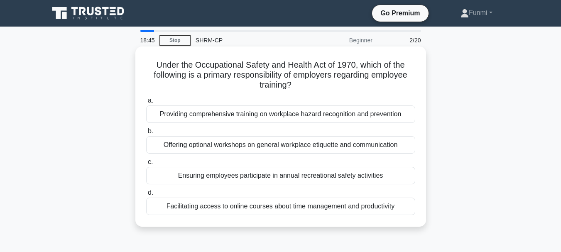
click at [403, 121] on div "Providing comprehensive training on workplace hazard recognition and prevention" at bounding box center [280, 113] width 269 height 17
click at [146, 103] on input "a. Providing comprehensive training on workplace hazard recognition and prevent…" at bounding box center [146, 100] width 0 height 5
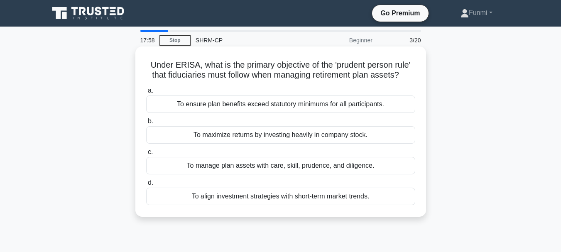
click at [380, 109] on div "To ensure plan benefits exceed statutory minimums for all participants." at bounding box center [280, 103] width 269 height 17
click at [146, 93] on input "a. To ensure plan benefits exceed statutory minimums for all participants." at bounding box center [146, 90] width 0 height 5
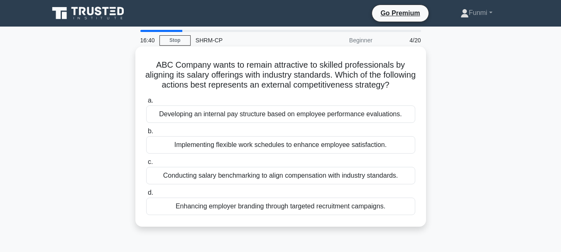
click at [402, 184] on div "Conducting salary benchmarking to align compensation with industry standards." at bounding box center [280, 175] width 269 height 17
click at [146, 165] on input "c. Conducting salary benchmarking to align compensation with industry standards." at bounding box center [146, 161] width 0 height 5
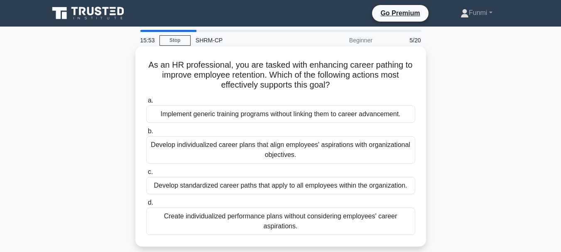
click at [400, 155] on div "Develop individualized career plans that align employees' aspirations with orga…" at bounding box center [280, 149] width 269 height 27
click at [146, 134] on input "b. Develop individualized career plans that align employees' aspirations with o…" at bounding box center [146, 131] width 0 height 5
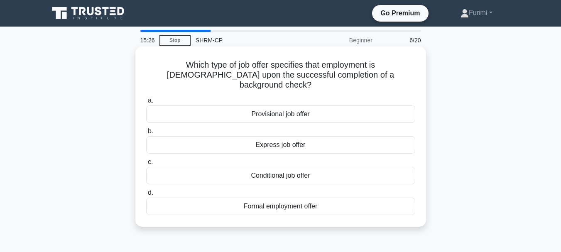
click at [334, 202] on div "Formal employment offer" at bounding box center [280, 206] width 269 height 17
click at [146, 195] on input "d. Formal employment offer" at bounding box center [146, 192] width 0 height 5
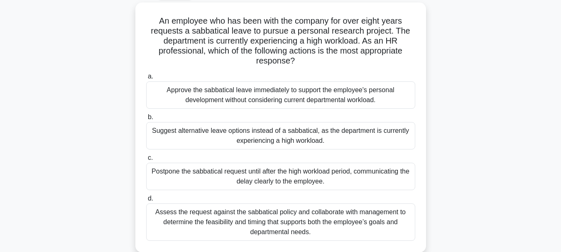
scroll to position [46, 0]
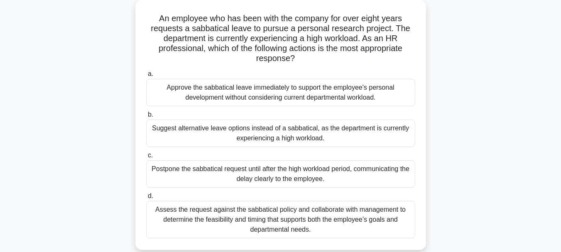
click at [380, 139] on div "Suggest alternative leave options instead of a sabbatical, as the department is…" at bounding box center [280, 133] width 269 height 27
click at [146, 117] on input "b. Suggest alternative leave options instead of a sabbatical, as the department…" at bounding box center [146, 114] width 0 height 5
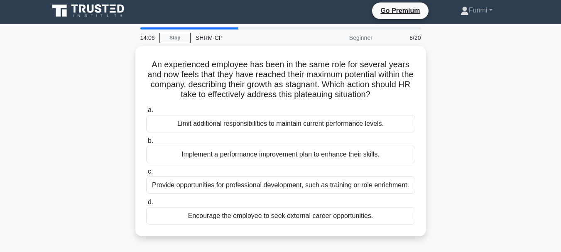
scroll to position [0, 0]
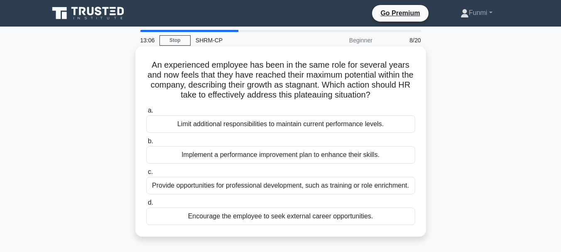
click at [396, 194] on div "Provide opportunities for professional development, such as training or role en…" at bounding box center [280, 185] width 269 height 17
click at [146, 175] on input "c. Provide opportunities for professional development, such as training or role…" at bounding box center [146, 171] width 0 height 5
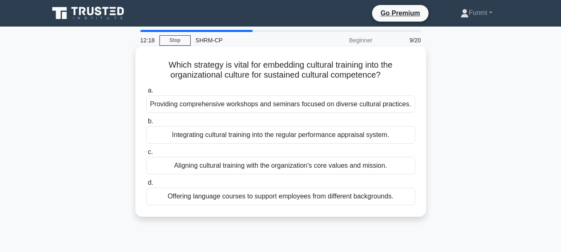
click at [397, 106] on div "Providing comprehensive workshops and seminars focused on diverse cultural prac…" at bounding box center [280, 103] width 269 height 17
click at [146, 93] on input "a. Providing comprehensive workshops and seminars focused on diverse cultural p…" at bounding box center [146, 90] width 0 height 5
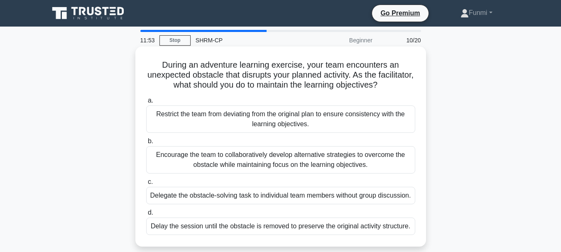
click at [372, 168] on div "Encourage the team to collaboratively develop alternative strategies to overcom…" at bounding box center [280, 159] width 269 height 27
click at [146, 144] on input "b. Encourage the team to collaboratively develop alternative strategies to over…" at bounding box center [146, 141] width 0 height 5
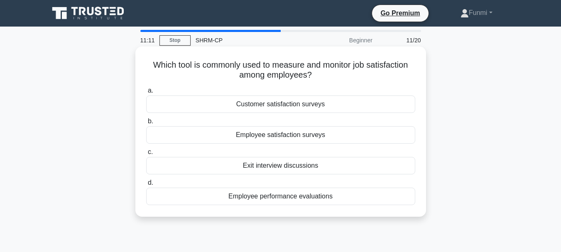
click at [342, 205] on div "Employee performance evaluations" at bounding box center [280, 196] width 269 height 17
click at [146, 186] on input "d. Employee performance evaluations" at bounding box center [146, 182] width 0 height 5
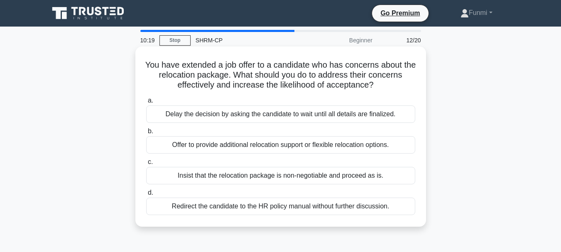
click at [383, 149] on div "Offer to provide additional relocation support or flexible relocation options." at bounding box center [280, 144] width 269 height 17
click at [146, 134] on input "b. Offer to provide additional relocation support or flexible relocation option…" at bounding box center [146, 131] width 0 height 5
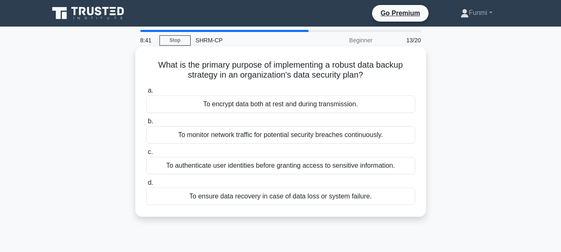
click at [379, 202] on div "To ensure data recovery in case of data loss or system failure." at bounding box center [280, 196] width 269 height 17
click at [146, 186] on input "d. To ensure data recovery in case of data loss or system failure." at bounding box center [146, 182] width 0 height 5
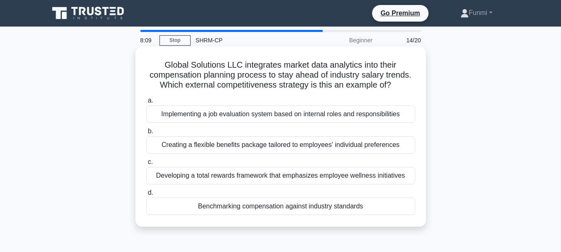
click at [380, 212] on div "Benchmarking compensation against industry standards" at bounding box center [280, 206] width 269 height 17
click at [146, 195] on input "d. Benchmarking compensation against industry standards" at bounding box center [146, 192] width 0 height 5
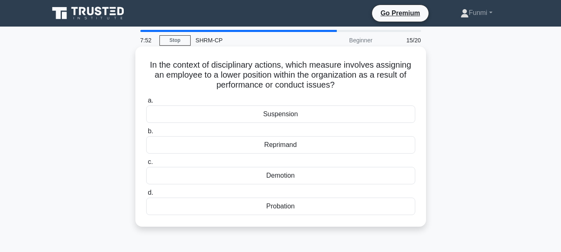
click at [335, 177] on div "Demotion" at bounding box center [280, 175] width 269 height 17
click at [146, 165] on input "c. Demotion" at bounding box center [146, 161] width 0 height 5
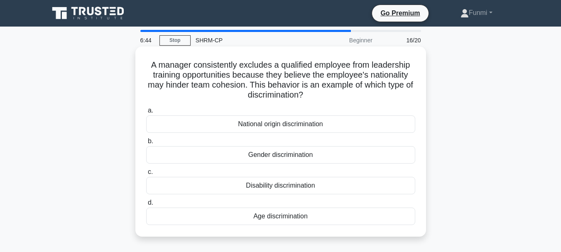
click at [337, 131] on div "National origin discrimination" at bounding box center [280, 123] width 269 height 17
click at [146, 113] on input "a. National origin discrimination" at bounding box center [146, 110] width 0 height 5
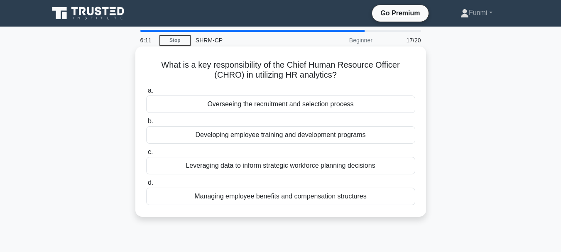
click at [380, 170] on div "Leveraging data to inform strategic workforce planning decisions" at bounding box center [280, 165] width 269 height 17
click at [146, 155] on input "c. Leveraging data to inform strategic workforce planning decisions" at bounding box center [146, 151] width 0 height 5
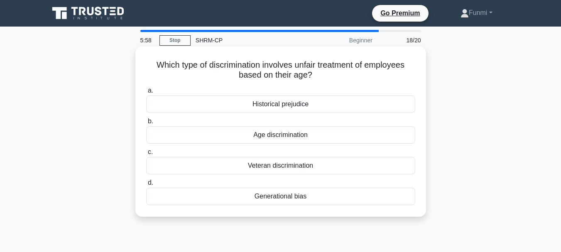
click at [321, 138] on div "Age discrimination" at bounding box center [280, 134] width 269 height 17
click at [146, 124] on input "b. Age discrimination" at bounding box center [146, 121] width 0 height 5
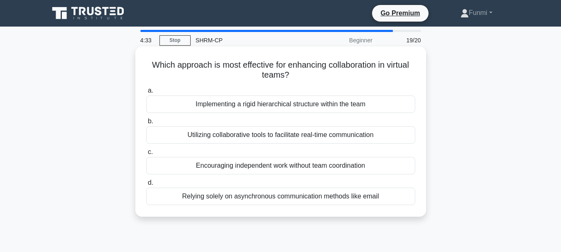
click at [390, 139] on div "Utilizing collaborative tools to facilitate real-time communication" at bounding box center [280, 134] width 269 height 17
click at [146, 124] on input "b. Utilizing collaborative tools to facilitate real-time communication" at bounding box center [146, 121] width 0 height 5
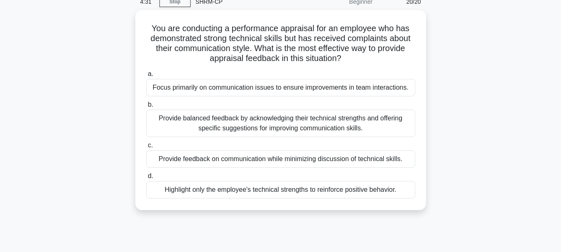
scroll to position [39, 0]
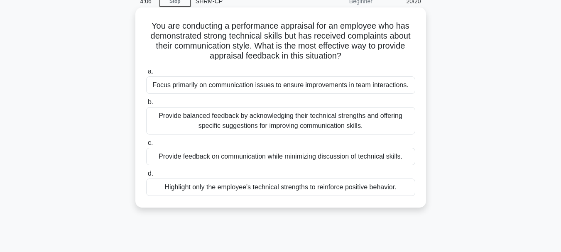
click at [371, 130] on div "Provide balanced feedback by acknowledging their technical strengths and offeri…" at bounding box center [280, 120] width 269 height 27
click at [146, 105] on input "b. Provide balanced feedback by acknowledging their technical strengths and off…" at bounding box center [146, 102] width 0 height 5
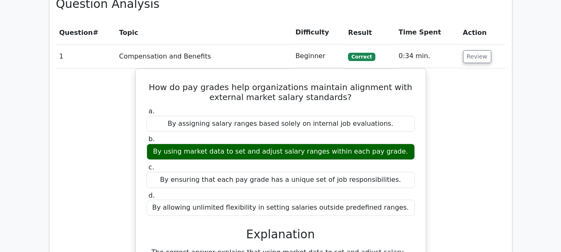
scroll to position [760, 0]
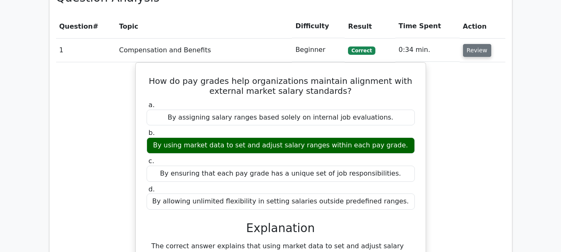
click at [475, 44] on button "Review" at bounding box center [477, 50] width 28 height 13
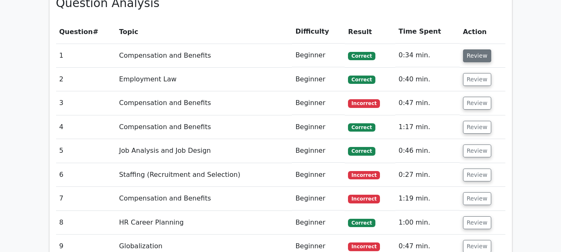
scroll to position [757, 0]
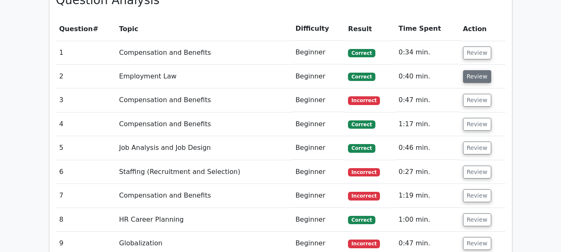
click at [474, 70] on button "Review" at bounding box center [477, 76] width 28 height 13
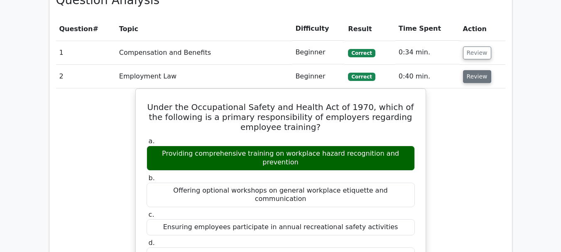
click at [483, 70] on button "Review" at bounding box center [477, 76] width 28 height 13
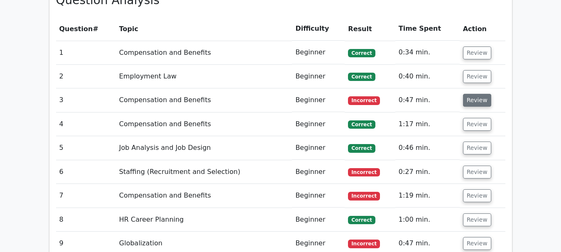
click at [483, 94] on button "Review" at bounding box center [477, 100] width 28 height 13
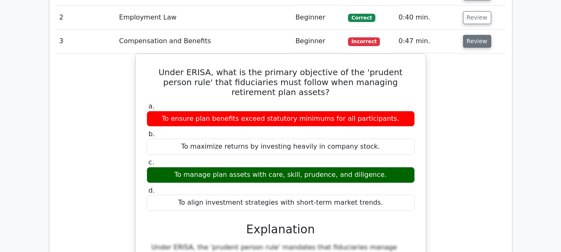
scroll to position [817, 0]
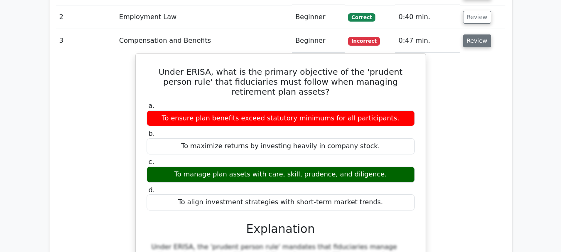
click at [480, 34] on button "Review" at bounding box center [477, 40] width 28 height 13
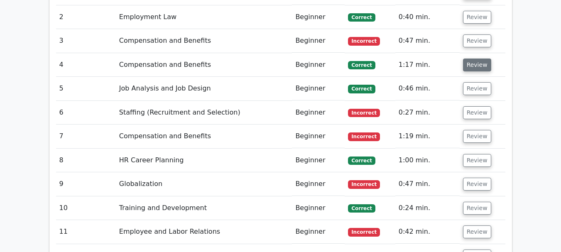
click at [478, 59] on button "Review" at bounding box center [477, 65] width 28 height 13
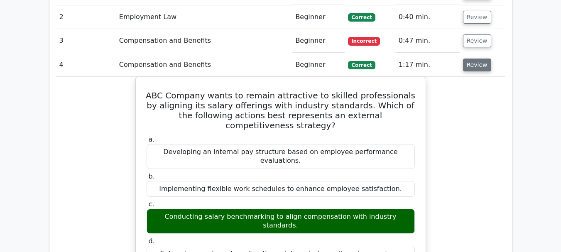
click at [477, 59] on button "Review" at bounding box center [477, 65] width 28 height 13
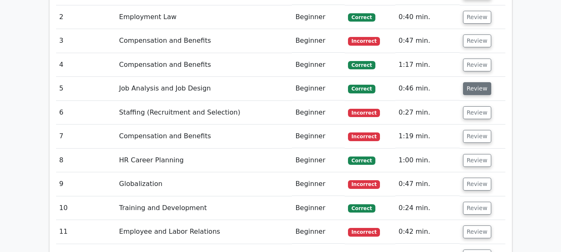
click at [476, 82] on button "Review" at bounding box center [477, 88] width 28 height 13
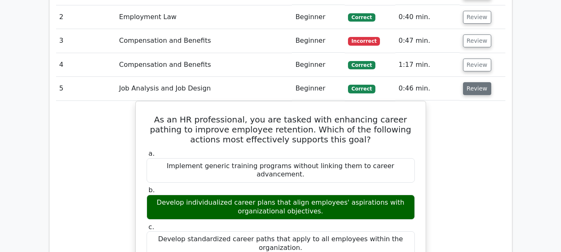
click at [471, 82] on button "Review" at bounding box center [477, 88] width 28 height 13
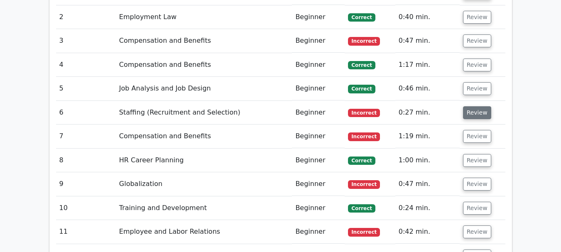
click at [477, 106] on button "Review" at bounding box center [477, 112] width 28 height 13
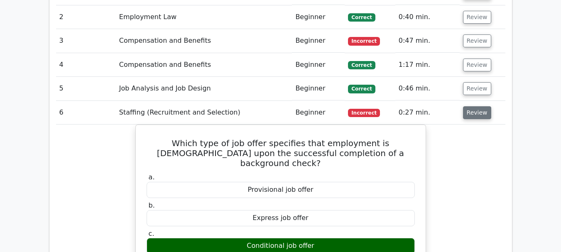
click at [481, 106] on button "Review" at bounding box center [477, 112] width 28 height 13
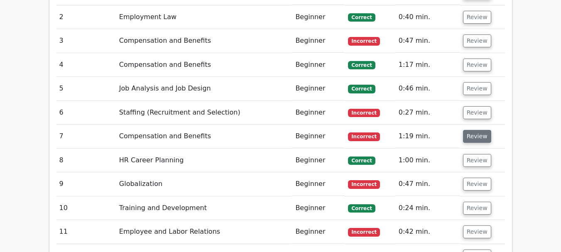
click at [474, 130] on button "Review" at bounding box center [477, 136] width 28 height 13
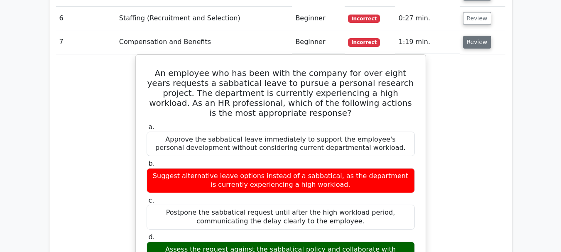
scroll to position [913, 0]
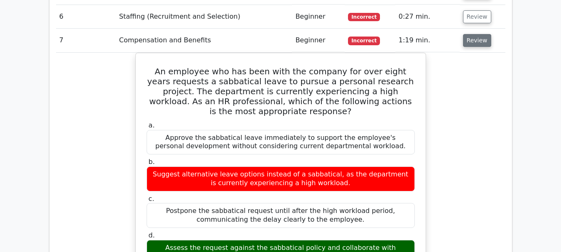
click at [478, 34] on button "Review" at bounding box center [477, 40] width 28 height 13
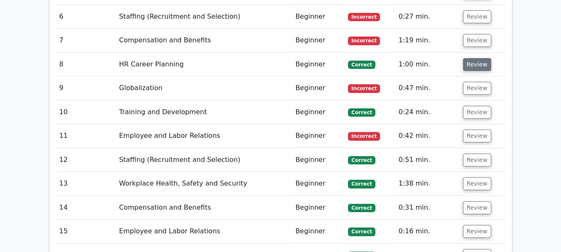
click at [476, 58] on button "Review" at bounding box center [477, 64] width 28 height 13
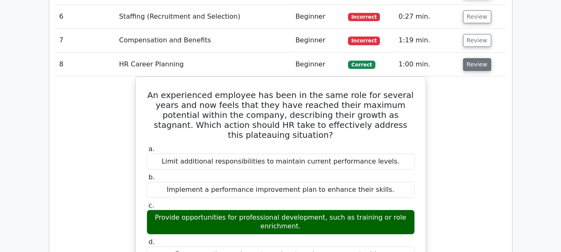
click at [483, 58] on button "Review" at bounding box center [477, 64] width 28 height 13
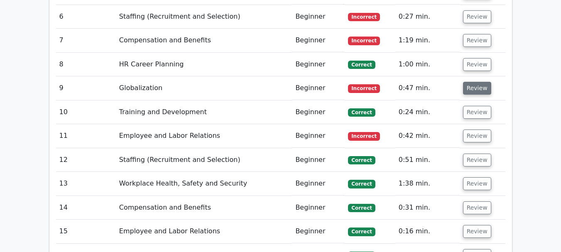
click at [476, 82] on button "Review" at bounding box center [477, 88] width 28 height 13
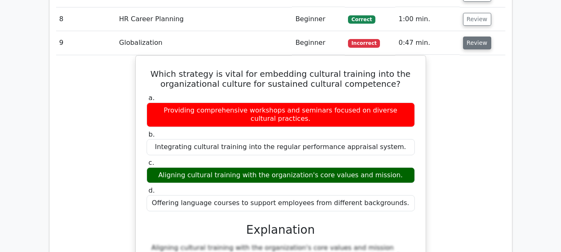
scroll to position [959, 0]
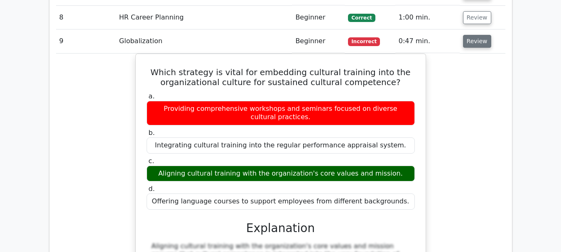
click at [481, 35] on button "Review" at bounding box center [477, 41] width 28 height 13
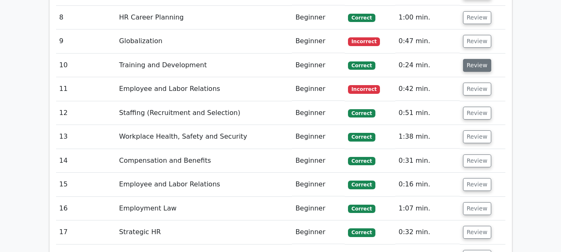
click at [483, 59] on button "Review" at bounding box center [477, 65] width 28 height 13
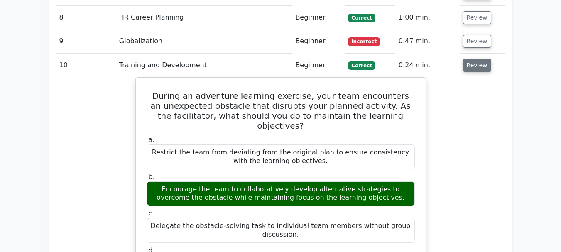
click at [480, 59] on button "Review" at bounding box center [477, 65] width 28 height 13
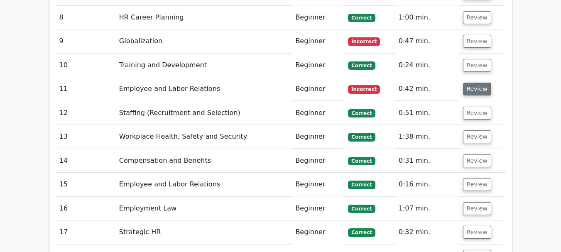
click at [481, 83] on button "Review" at bounding box center [477, 89] width 28 height 13
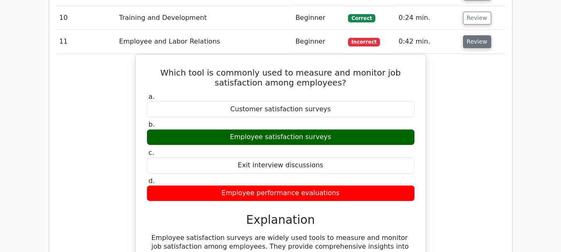
scroll to position [1009, 0]
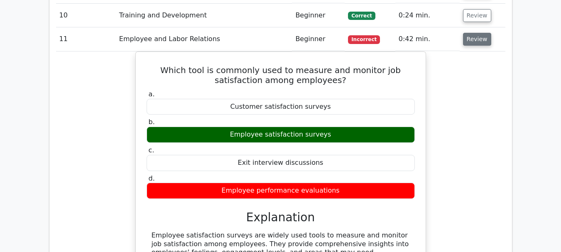
click at [481, 33] on button "Review" at bounding box center [477, 39] width 28 height 13
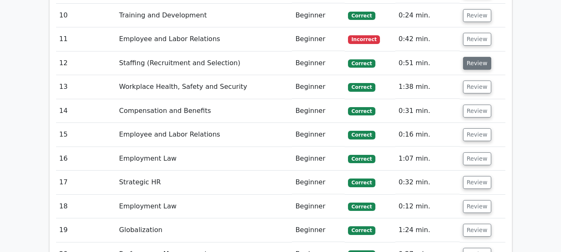
click at [479, 57] on button "Review" at bounding box center [477, 63] width 28 height 13
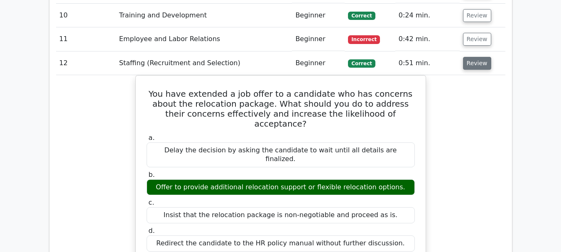
click at [470, 57] on button "Review" at bounding box center [477, 63] width 28 height 13
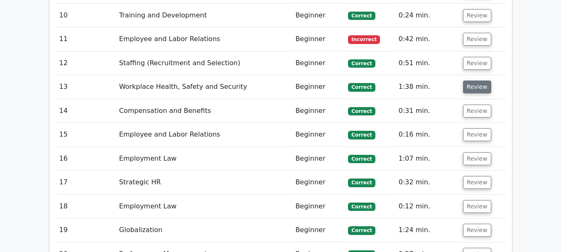
click at [479, 81] on button "Review" at bounding box center [477, 87] width 28 height 13
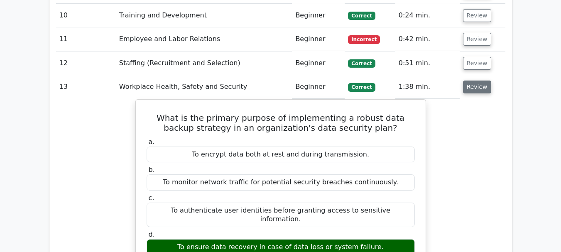
click at [476, 81] on button "Review" at bounding box center [477, 87] width 28 height 13
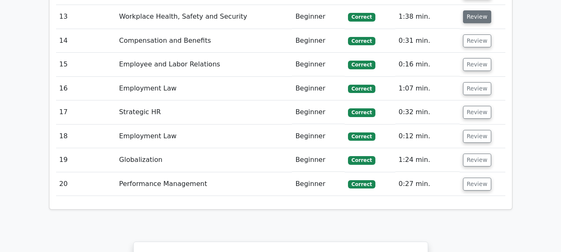
scroll to position [1081, 0]
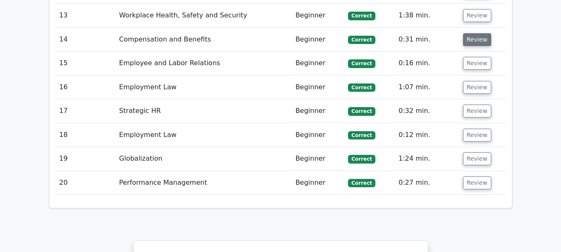
click at [477, 33] on button "Review" at bounding box center [477, 39] width 28 height 13
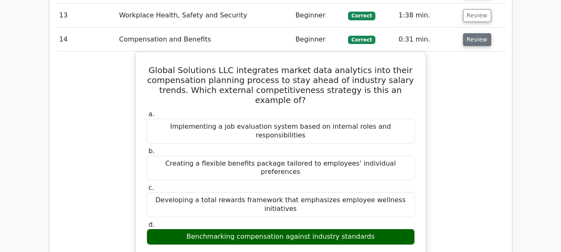
click at [473, 33] on button "Review" at bounding box center [477, 39] width 28 height 13
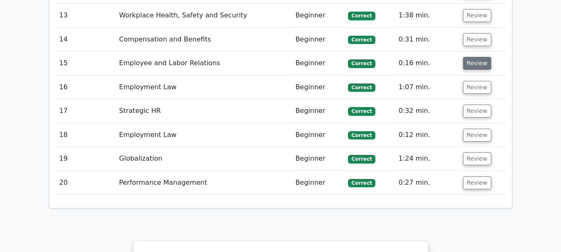
click at [481, 57] on button "Review" at bounding box center [477, 63] width 28 height 13
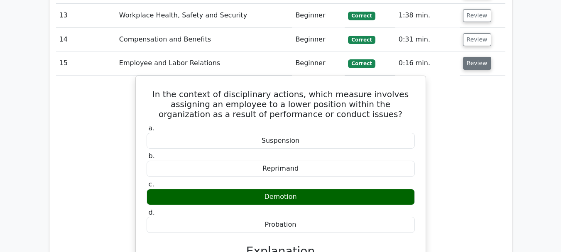
click at [480, 57] on button "Review" at bounding box center [477, 63] width 28 height 13
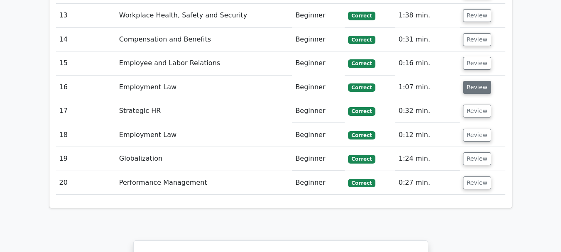
click at [483, 81] on button "Review" at bounding box center [477, 87] width 28 height 13
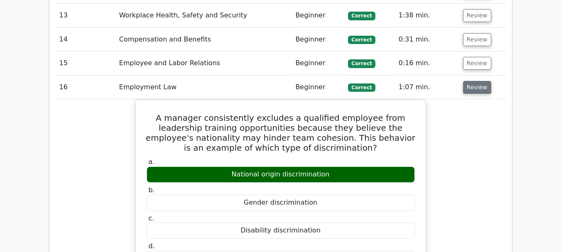
click at [485, 81] on button "Review" at bounding box center [477, 87] width 28 height 13
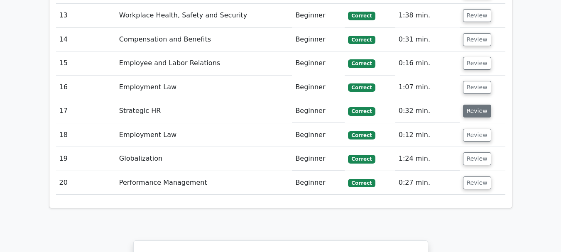
click at [483, 105] on button "Review" at bounding box center [477, 111] width 28 height 13
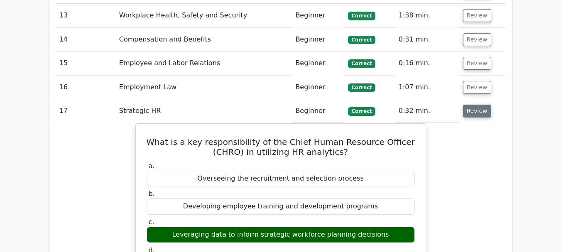
click at [470, 105] on button "Review" at bounding box center [477, 111] width 28 height 13
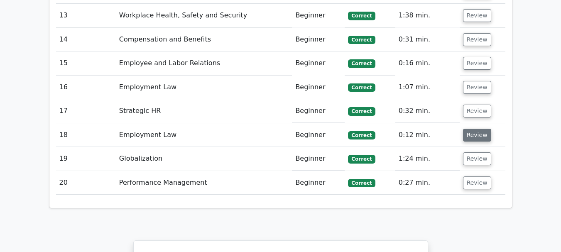
click at [480, 129] on button "Review" at bounding box center [477, 135] width 28 height 13
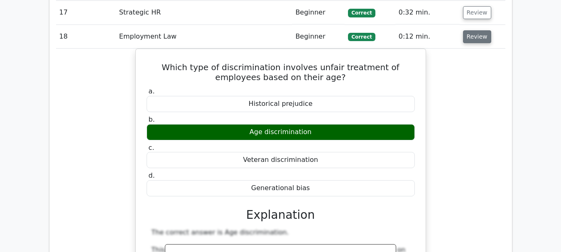
scroll to position [1181, 0]
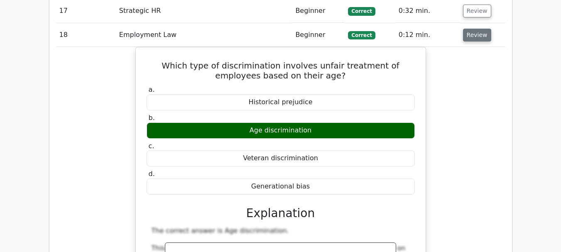
click at [476, 29] on button "Review" at bounding box center [477, 35] width 28 height 13
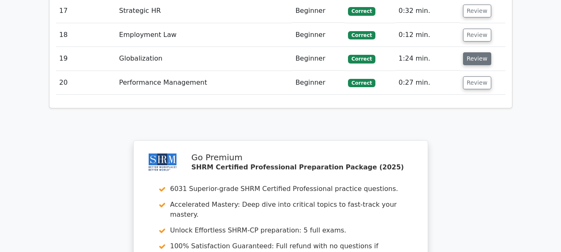
click at [476, 52] on button "Review" at bounding box center [477, 58] width 28 height 13
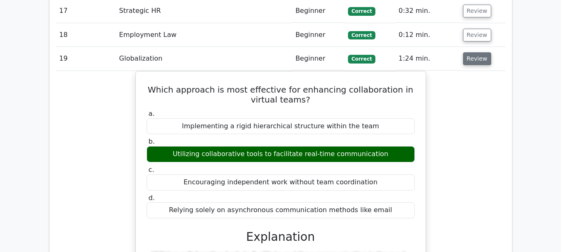
click at [475, 52] on button "Review" at bounding box center [477, 58] width 28 height 13
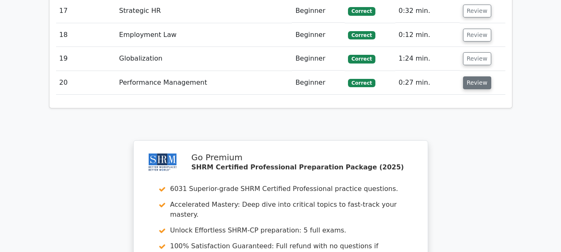
click at [473, 76] on button "Review" at bounding box center [477, 82] width 28 height 13
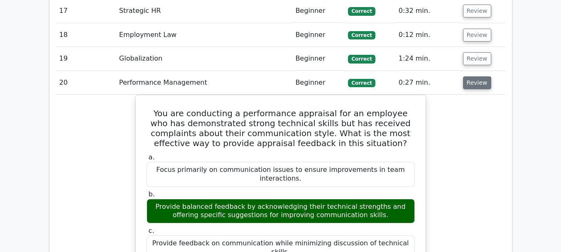
click at [478, 76] on button "Review" at bounding box center [477, 82] width 28 height 13
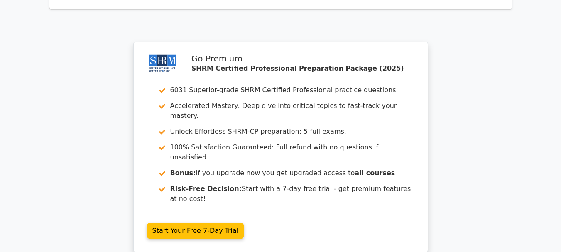
scroll to position [1281, 0]
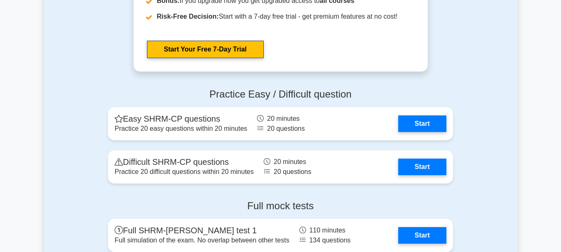
scroll to position [1643, 0]
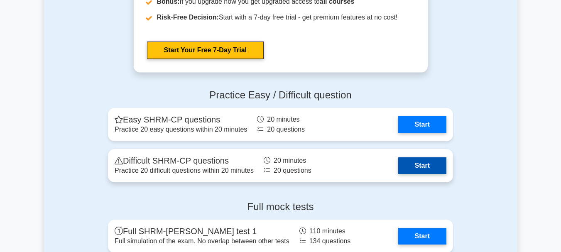
click at [416, 165] on link "Start" at bounding box center [422, 165] width 48 height 17
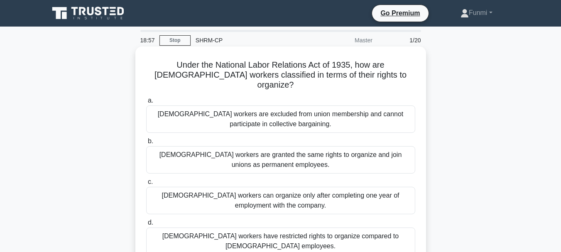
click at [404, 188] on div "[DEMOGRAPHIC_DATA] workers can organize only after completing one year of emplo…" at bounding box center [280, 200] width 269 height 27
click at [146, 185] on input "c. Temporary workers can organize only after completing one year of employment …" at bounding box center [146, 181] width 0 height 5
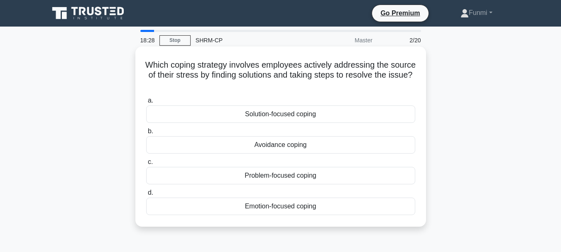
click at [351, 121] on div "Solution-focused coping" at bounding box center [280, 113] width 269 height 17
click at [146, 103] on input "a. Solution-focused coping" at bounding box center [146, 100] width 0 height 5
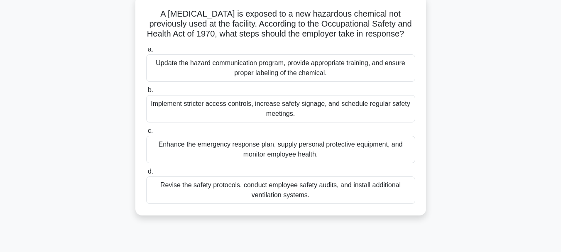
scroll to position [54, 0]
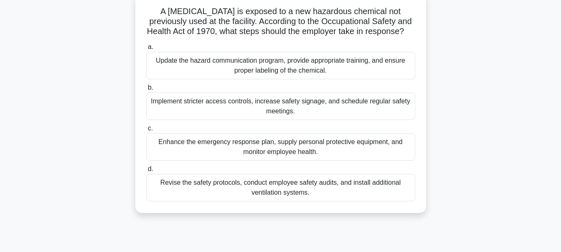
click at [402, 201] on div "Revise the safety protocols, conduct employee safety audits, and install additi…" at bounding box center [280, 187] width 269 height 27
click at [146, 172] on input "d. Revise the safety protocols, conduct employee safety audits, and install add…" at bounding box center [146, 168] width 0 height 5
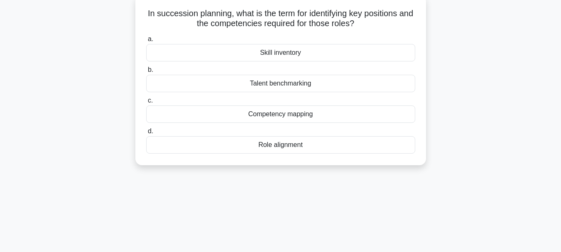
scroll to position [0, 0]
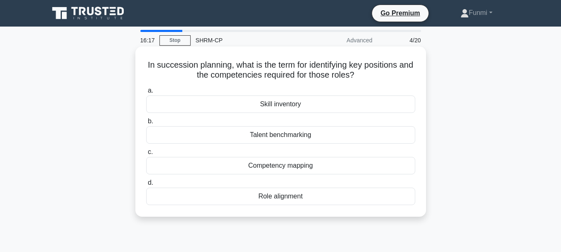
click at [368, 174] on div "Competency mapping" at bounding box center [280, 165] width 269 height 17
click at [146, 155] on input "c. Competency mapping" at bounding box center [146, 151] width 0 height 5
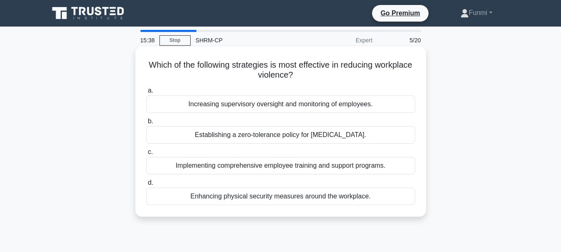
click at [395, 171] on div "Implementing comprehensive employee training and support programs." at bounding box center [280, 165] width 269 height 17
click at [146, 155] on input "c. Implementing comprehensive employee training and support programs." at bounding box center [146, 151] width 0 height 5
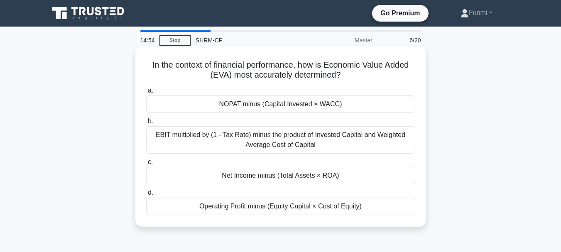
click at [373, 178] on div "Net Income minus (Total Assets × ROA)" at bounding box center [280, 175] width 269 height 17
click at [146, 165] on input "c. Net Income minus (Total Assets × ROA)" at bounding box center [146, 161] width 0 height 5
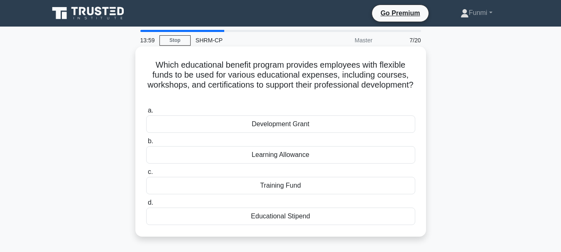
click at [327, 220] on div "Educational Stipend" at bounding box center [280, 215] width 269 height 17
click at [146, 205] on input "d. Educational Stipend" at bounding box center [146, 202] width 0 height 5
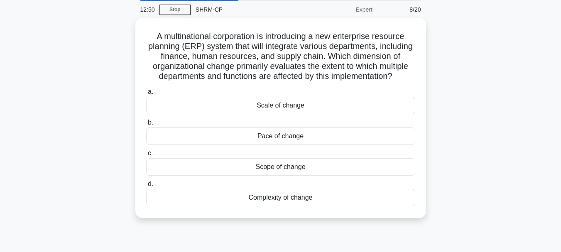
scroll to position [32, 0]
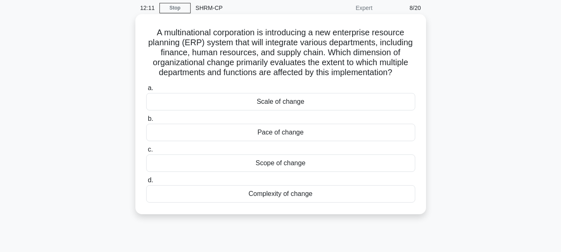
click at [332, 110] on div "Scale of change" at bounding box center [280, 101] width 269 height 17
click at [146, 91] on input "a. Scale of change" at bounding box center [146, 87] width 0 height 5
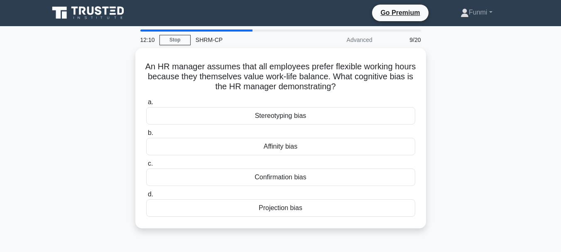
scroll to position [0, 0]
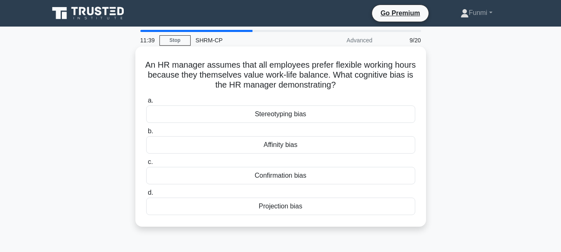
click at [347, 208] on div "Projection bias" at bounding box center [280, 206] width 269 height 17
click at [146, 195] on input "d. Projection bias" at bounding box center [146, 192] width 0 height 5
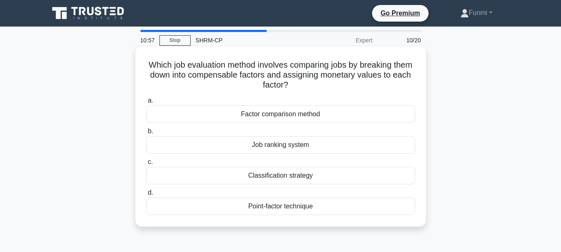
click at [334, 120] on div "Factor comparison method" at bounding box center [280, 113] width 269 height 17
click at [146, 103] on input "a. Factor comparison method" at bounding box center [146, 100] width 0 height 5
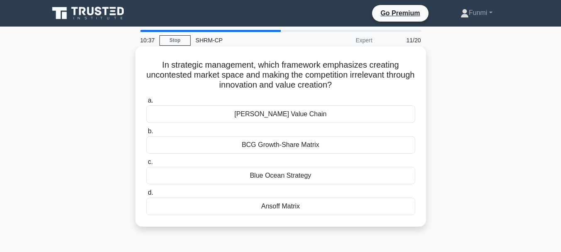
click at [319, 180] on div "Blue Ocean Strategy" at bounding box center [280, 175] width 269 height 17
click at [146, 165] on input "c. Blue Ocean Strategy" at bounding box center [146, 161] width 0 height 5
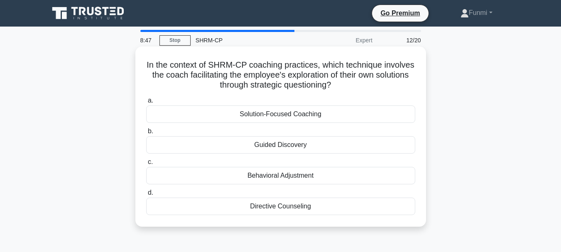
click at [300, 143] on div "Guided Discovery" at bounding box center [280, 144] width 269 height 17
click at [146, 134] on input "b. Guided Discovery" at bounding box center [146, 131] width 0 height 5
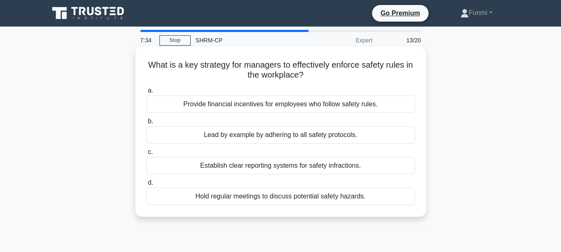
click at [361, 168] on div "Establish clear reporting systems for safety infractions." at bounding box center [280, 165] width 269 height 17
click at [146, 155] on input "c. Establish clear reporting systems for safety infractions." at bounding box center [146, 151] width 0 height 5
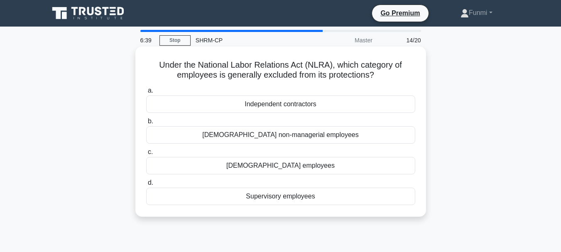
click at [319, 106] on div "Independent contractors" at bounding box center [280, 103] width 269 height 17
click at [146, 93] on input "a. Independent contractors" at bounding box center [146, 90] width 0 height 5
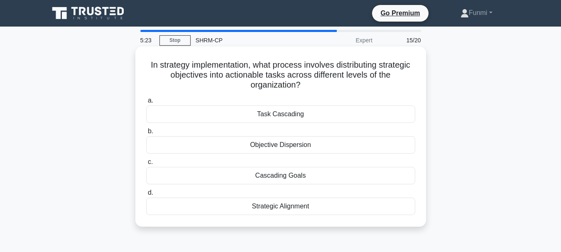
click at [312, 116] on div "Task Cascading" at bounding box center [280, 113] width 269 height 17
click at [146, 103] on input "a. Task Cascading" at bounding box center [146, 100] width 0 height 5
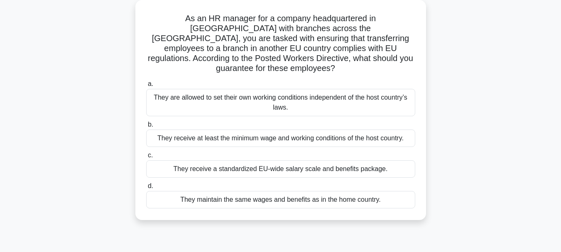
scroll to position [49, 0]
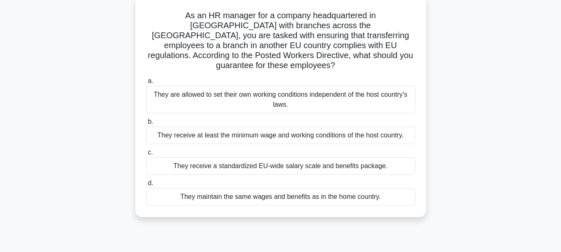
click at [376, 162] on div "They receive a standardized EU-wide salary scale and benefits package." at bounding box center [280, 165] width 269 height 17
click at [146, 155] on input "c. They receive a standardized EU-wide salary scale and benefits package." at bounding box center [146, 152] width 0 height 5
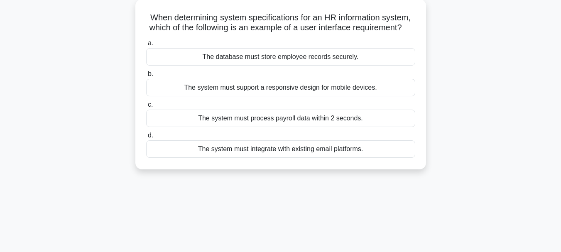
scroll to position [0, 0]
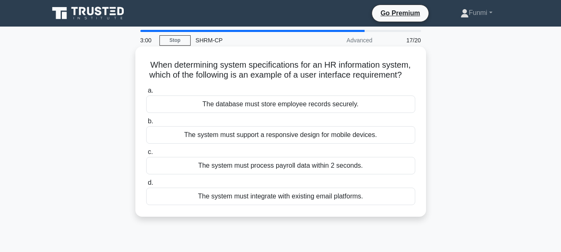
click at [359, 205] on div "The system must integrate with existing email platforms." at bounding box center [280, 196] width 269 height 17
click at [146, 186] on input "d. The system must integrate with existing email platforms." at bounding box center [146, 182] width 0 height 5
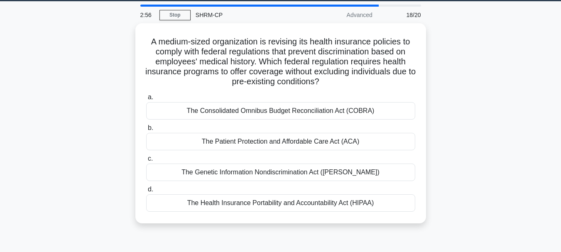
scroll to position [26, 0]
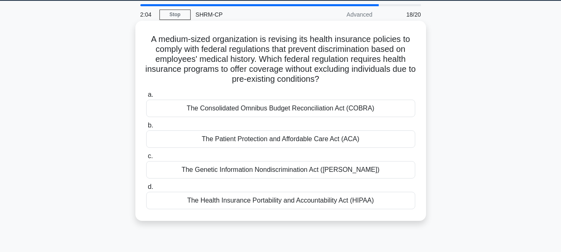
click at [373, 146] on div "The Patient Protection and Affordable Care Act (ACA)" at bounding box center [280, 138] width 269 height 17
click at [146, 128] on input "b. The Patient Protection and Affordable Care Act (ACA)" at bounding box center [146, 125] width 0 height 5
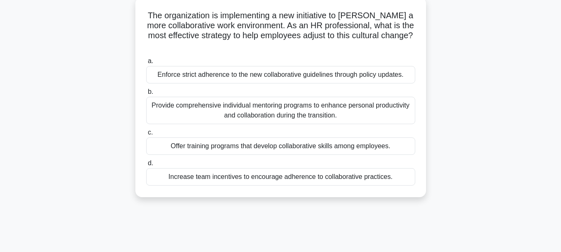
scroll to position [56, 0]
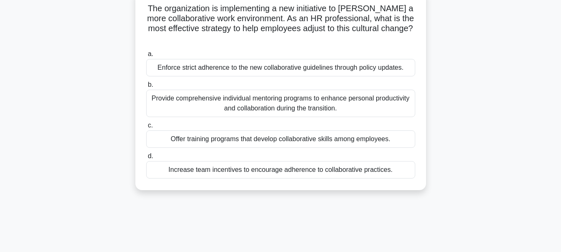
click at [396, 105] on div "Provide comprehensive individual mentoring programs to enhance personal product…" at bounding box center [280, 103] width 269 height 27
click at [146, 88] on input "b. Provide comprehensive individual mentoring programs to enhance personal prod…" at bounding box center [146, 84] width 0 height 5
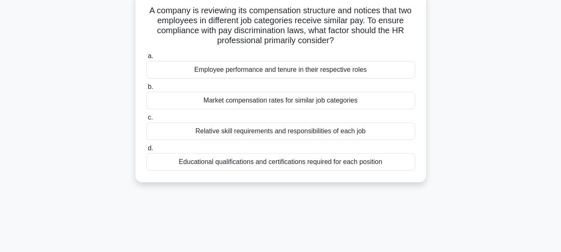
scroll to position [0, 0]
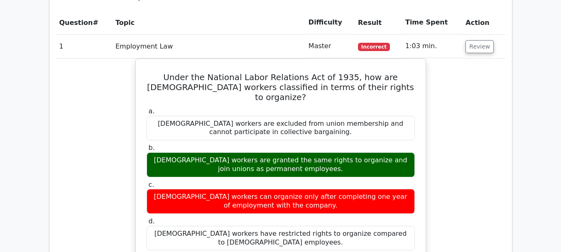
scroll to position [742, 0]
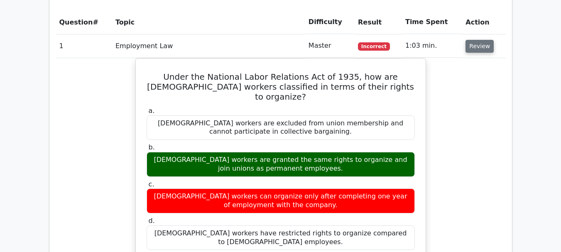
click at [478, 40] on button "Review" at bounding box center [479, 46] width 28 height 13
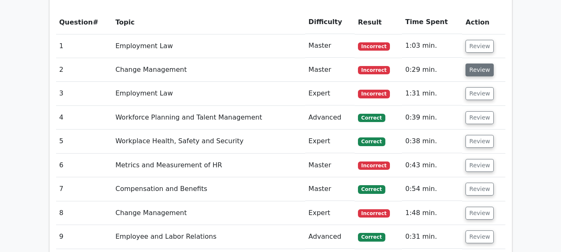
click at [478, 63] on button "Review" at bounding box center [479, 69] width 28 height 13
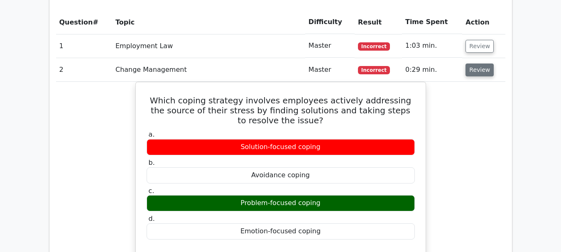
click at [481, 63] on button "Review" at bounding box center [479, 69] width 28 height 13
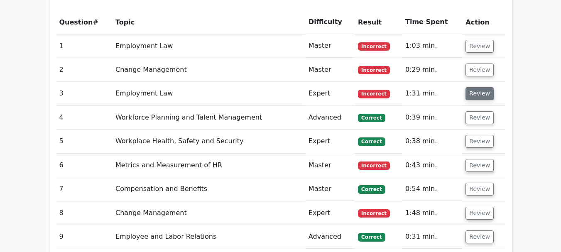
click at [487, 87] on button "Review" at bounding box center [479, 93] width 28 height 13
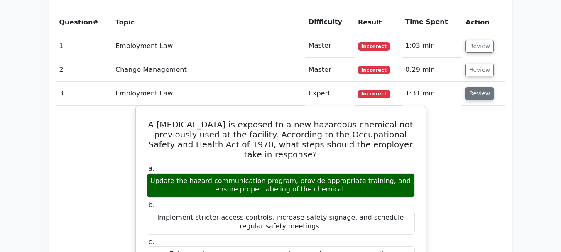
click at [485, 87] on button "Review" at bounding box center [479, 93] width 28 height 13
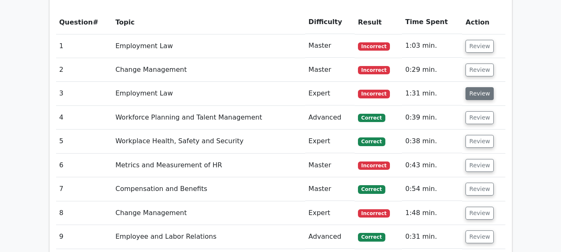
click at [481, 87] on button "Review" at bounding box center [479, 93] width 28 height 13
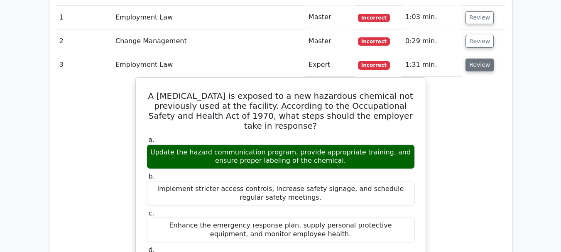
scroll to position [769, 0]
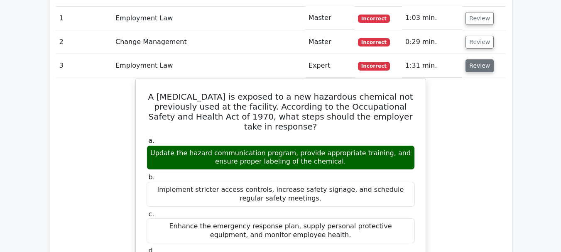
click at [480, 59] on button "Review" at bounding box center [479, 65] width 28 height 13
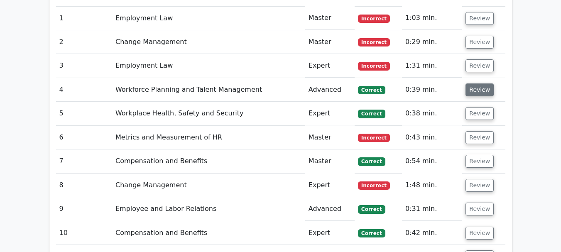
click at [480, 83] on button "Review" at bounding box center [479, 89] width 28 height 13
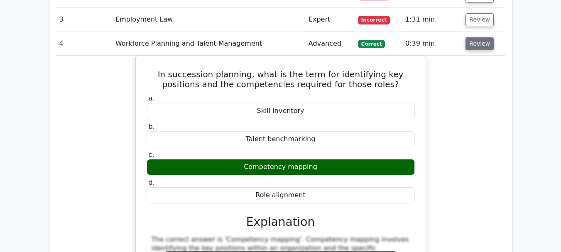
scroll to position [817, 0]
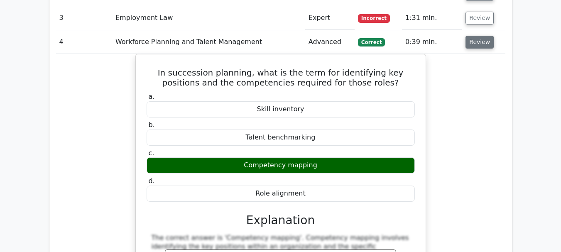
click at [475, 36] on button "Review" at bounding box center [479, 42] width 28 height 13
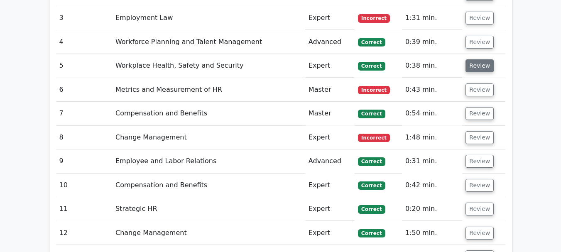
click at [481, 59] on button "Review" at bounding box center [479, 65] width 28 height 13
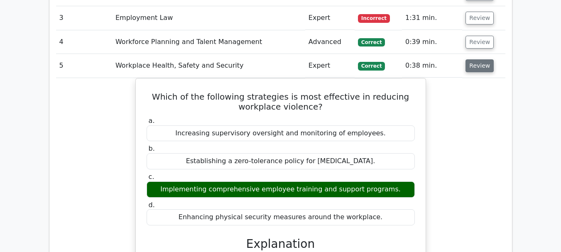
click at [485, 59] on button "Review" at bounding box center [479, 65] width 28 height 13
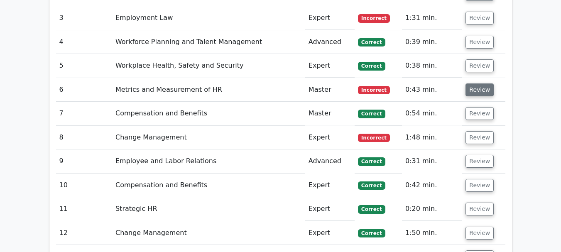
click at [486, 83] on button "Review" at bounding box center [479, 89] width 28 height 13
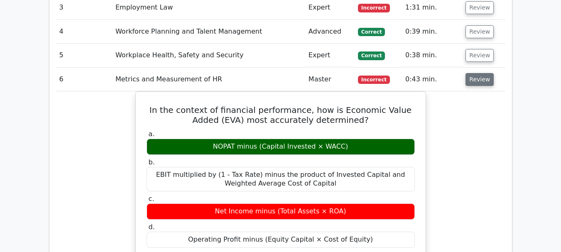
scroll to position [830, 0]
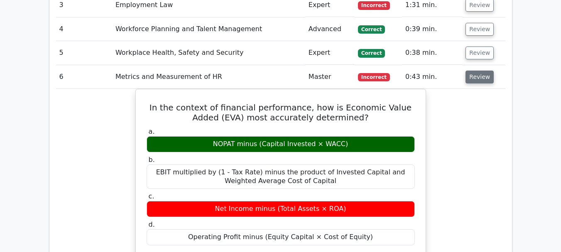
click at [488, 71] on button "Review" at bounding box center [479, 77] width 28 height 13
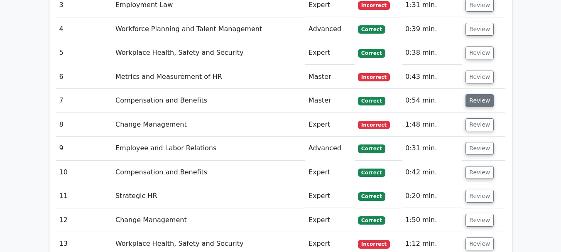
click at [482, 94] on button "Review" at bounding box center [479, 100] width 28 height 13
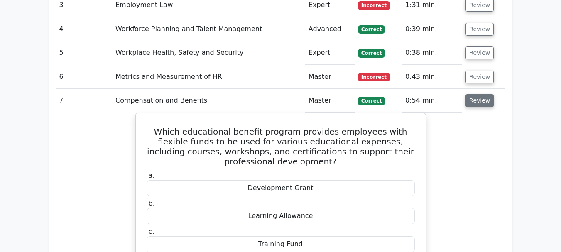
click at [483, 94] on button "Review" at bounding box center [479, 100] width 28 height 13
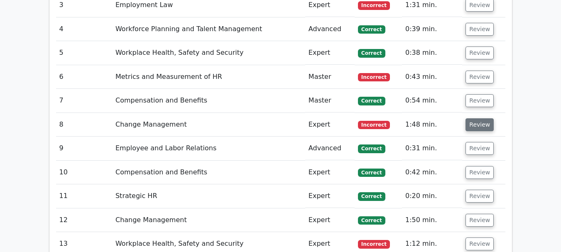
click at [479, 118] on button "Review" at bounding box center [479, 124] width 28 height 13
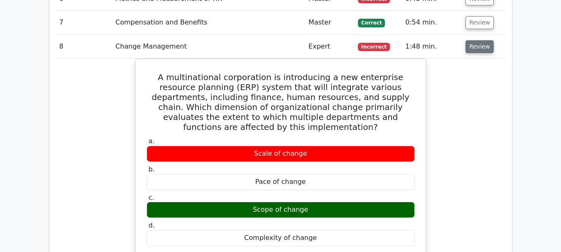
scroll to position [906, 0]
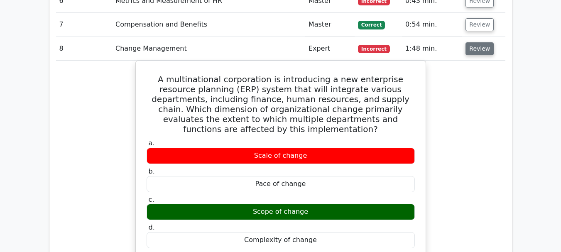
click at [478, 42] on button "Review" at bounding box center [479, 48] width 28 height 13
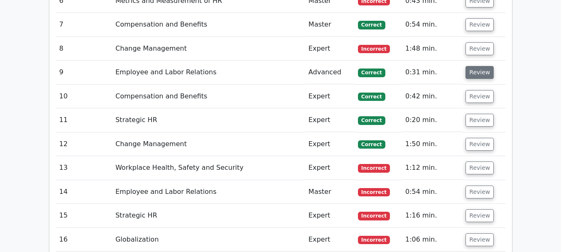
click at [477, 66] on button "Review" at bounding box center [479, 72] width 28 height 13
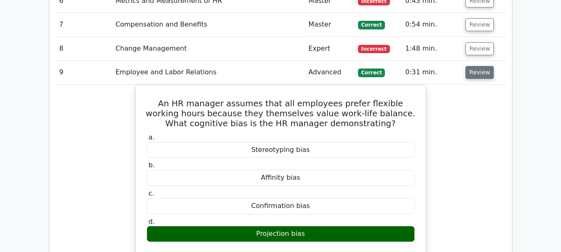
click at [481, 66] on button "Review" at bounding box center [479, 72] width 28 height 13
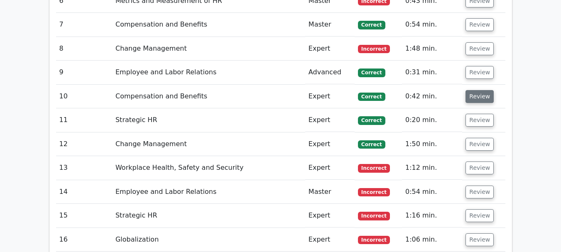
click at [483, 90] on button "Review" at bounding box center [479, 96] width 28 height 13
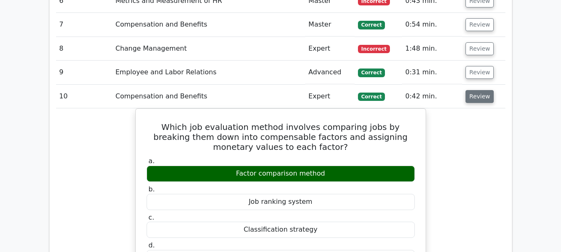
click at [482, 90] on button "Review" at bounding box center [479, 96] width 28 height 13
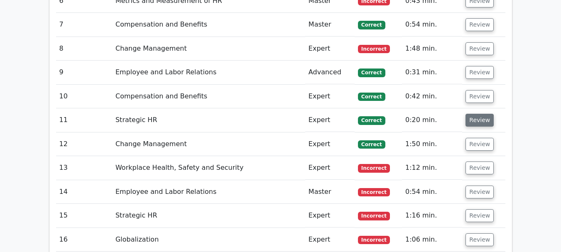
click at [484, 114] on button "Review" at bounding box center [479, 120] width 28 height 13
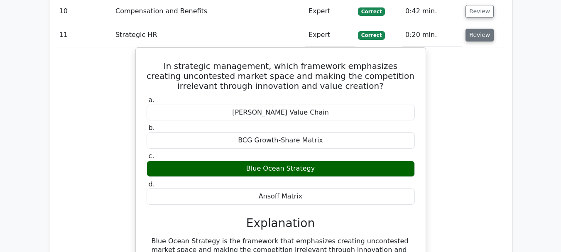
scroll to position [992, 0]
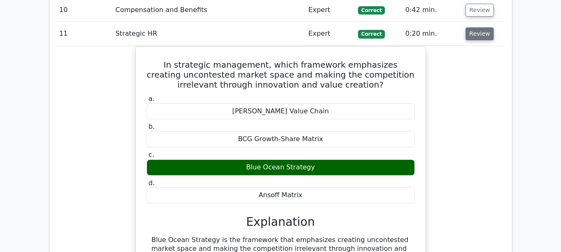
click at [478, 27] on button "Review" at bounding box center [479, 33] width 28 height 13
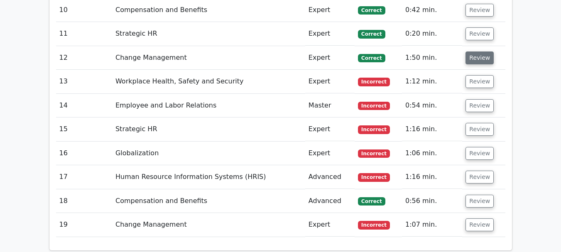
click at [483, 51] on button "Review" at bounding box center [479, 57] width 28 height 13
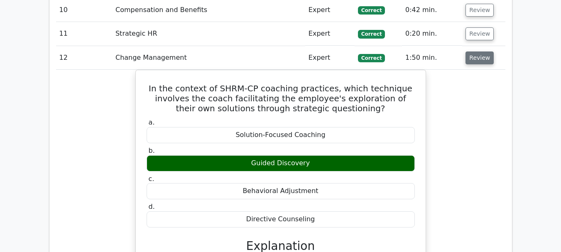
click at [476, 51] on button "Review" at bounding box center [479, 57] width 28 height 13
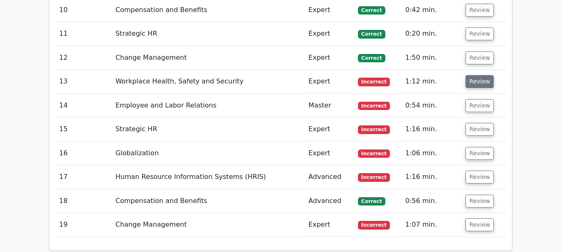
click at [488, 75] on button "Review" at bounding box center [479, 81] width 28 height 13
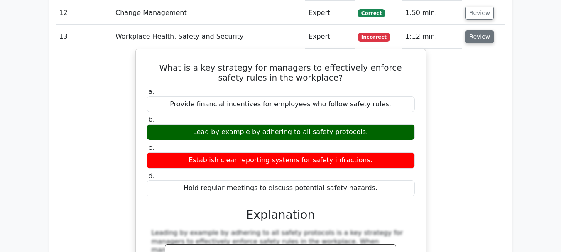
scroll to position [1040, 0]
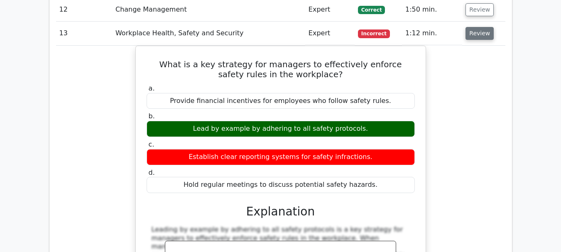
click at [483, 27] on button "Review" at bounding box center [479, 33] width 28 height 13
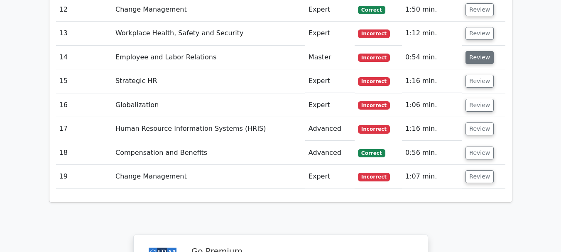
click at [484, 51] on button "Review" at bounding box center [479, 57] width 28 height 13
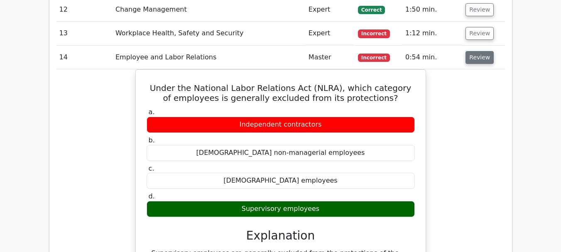
click at [481, 51] on button "Review" at bounding box center [479, 57] width 28 height 13
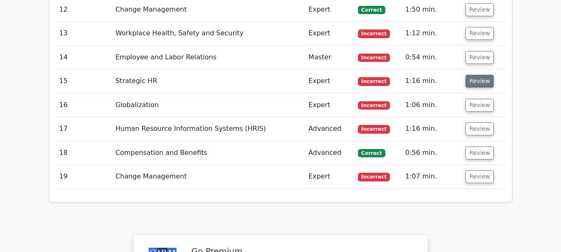
click at [487, 75] on button "Review" at bounding box center [479, 81] width 28 height 13
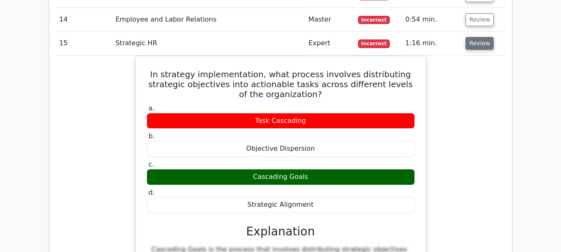
scroll to position [1079, 0]
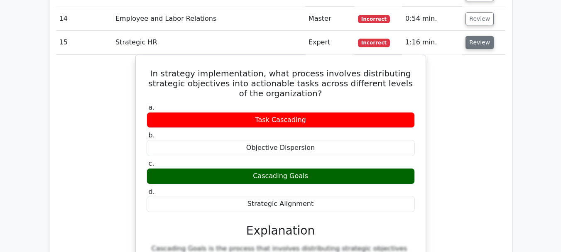
click at [480, 36] on button "Review" at bounding box center [479, 42] width 28 height 13
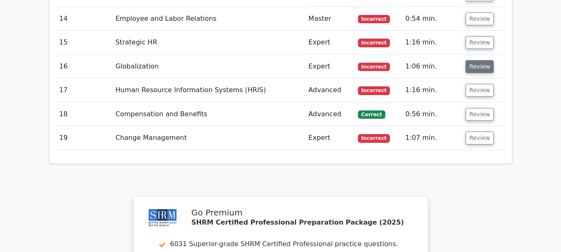
click at [483, 60] on button "Review" at bounding box center [479, 66] width 28 height 13
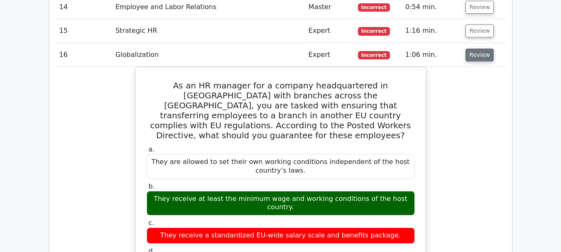
scroll to position [1090, 0]
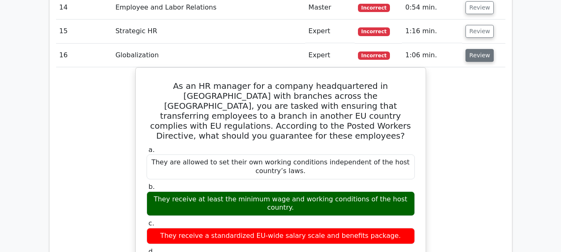
click at [483, 49] on button "Review" at bounding box center [479, 55] width 28 height 13
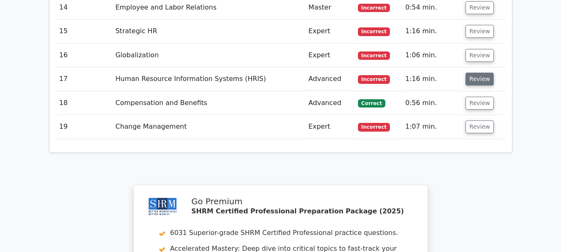
click at [488, 73] on button "Review" at bounding box center [479, 79] width 28 height 13
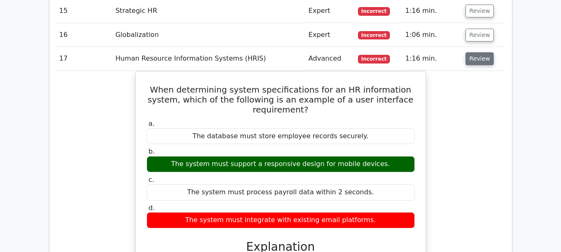
scroll to position [1112, 0]
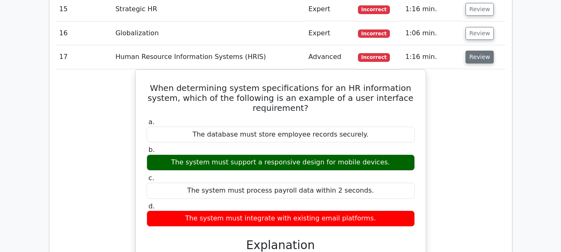
click at [474, 51] on button "Review" at bounding box center [479, 57] width 28 height 13
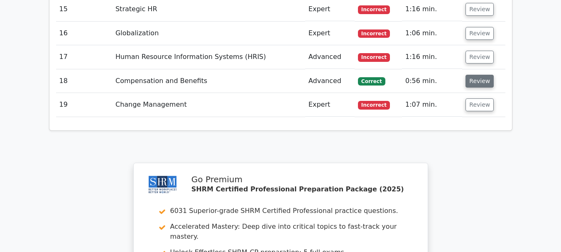
click at [483, 75] on button "Review" at bounding box center [479, 81] width 28 height 13
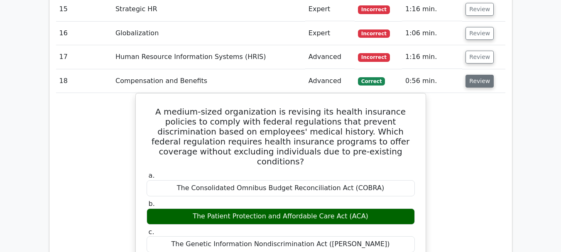
click at [479, 75] on button "Review" at bounding box center [479, 81] width 28 height 13
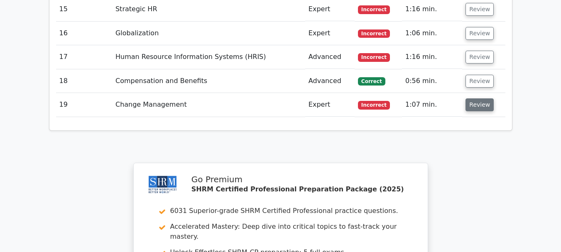
click at [477, 98] on button "Review" at bounding box center [479, 104] width 28 height 13
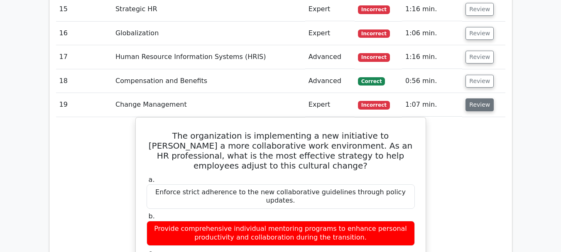
click at [474, 98] on button "Review" at bounding box center [479, 104] width 28 height 13
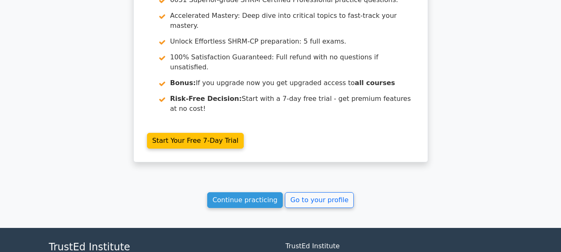
scroll to position [1327, 0]
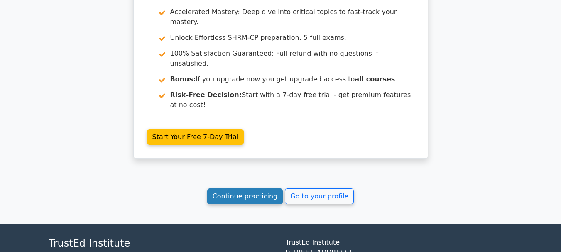
click at [247, 188] on link "Continue practicing" at bounding box center [245, 196] width 76 height 16
